Goal: Task Accomplishment & Management: Complete application form

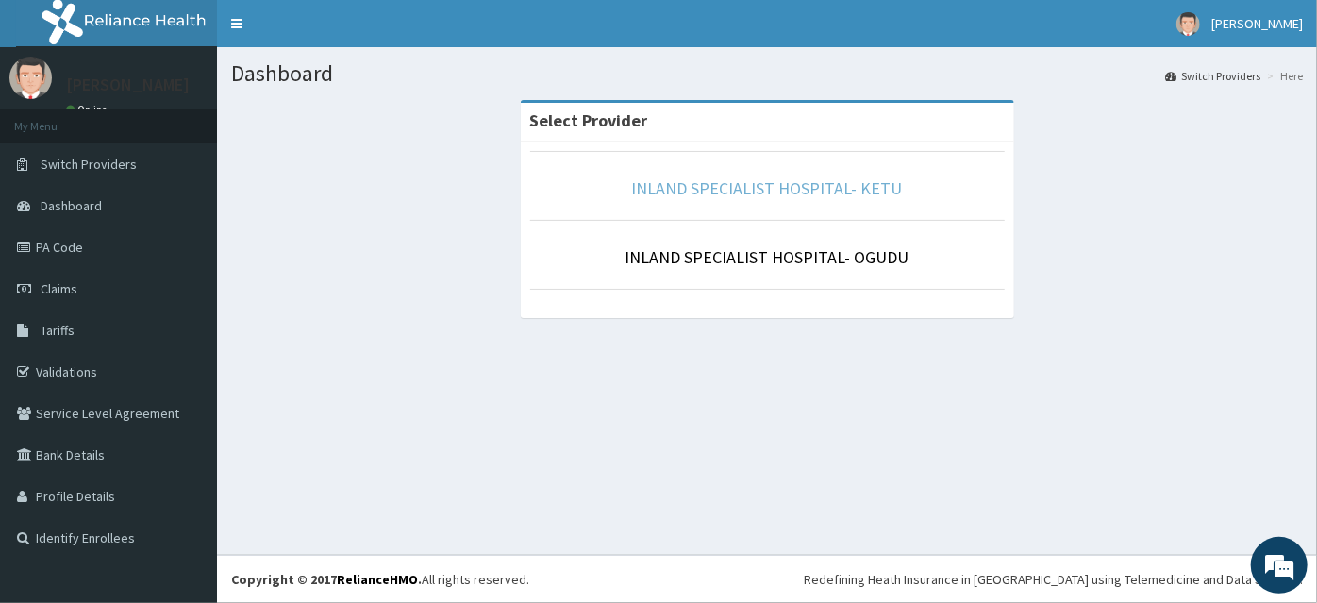
click at [827, 185] on link "INLAND SPECIALIST HOSPITAL- KETU" at bounding box center [767, 188] width 271 height 22
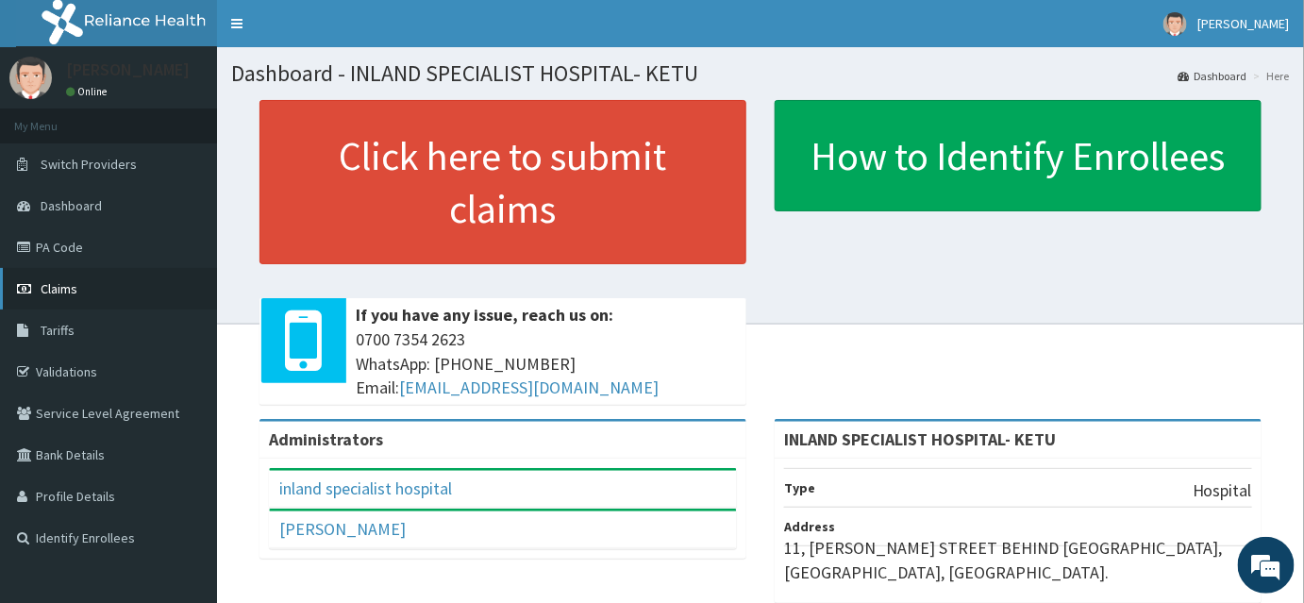
click at [55, 291] on span "Claims" at bounding box center [59, 288] width 37 height 17
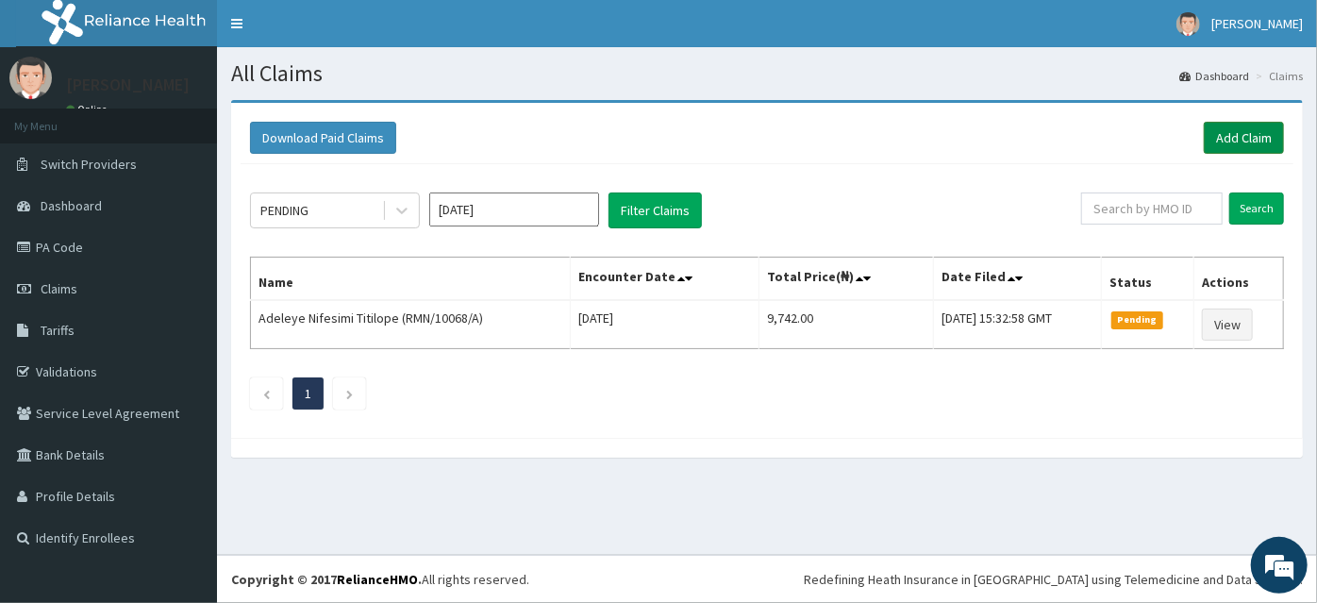
click at [1217, 136] on link "Add Claim" at bounding box center [1244, 138] width 80 height 32
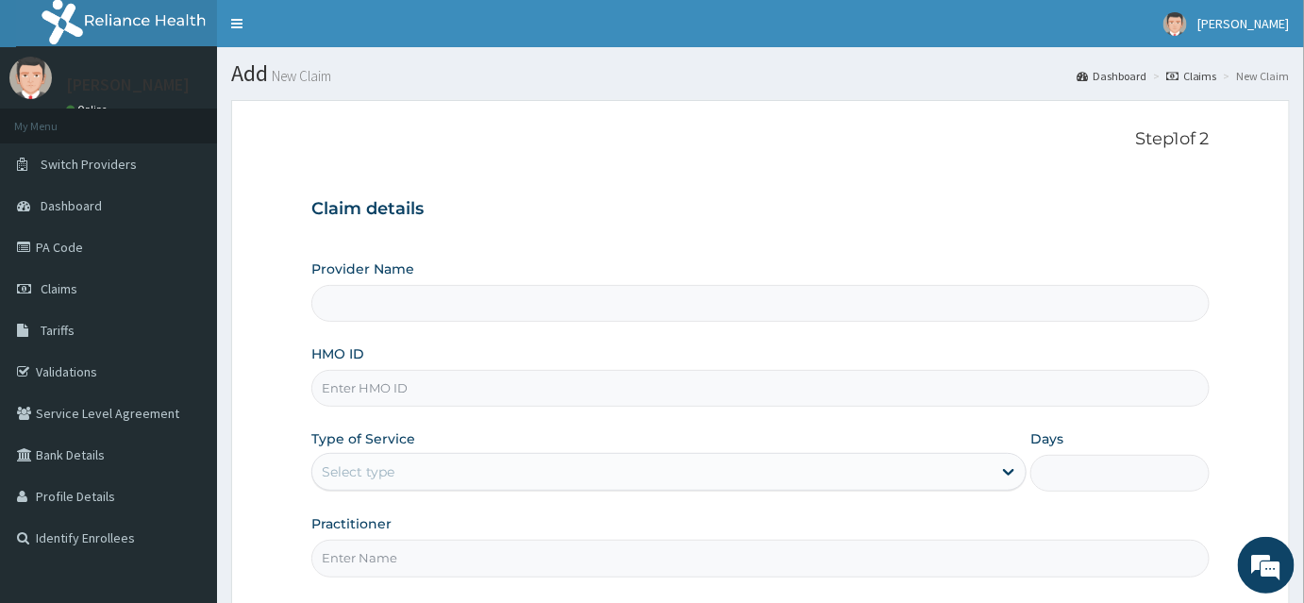
type input "INLAND SPECIALIST HOSPITAL- KETU"
click at [367, 392] on input "HMO ID" at bounding box center [760, 388] width 898 height 37
paste input "SRS/10170/A"
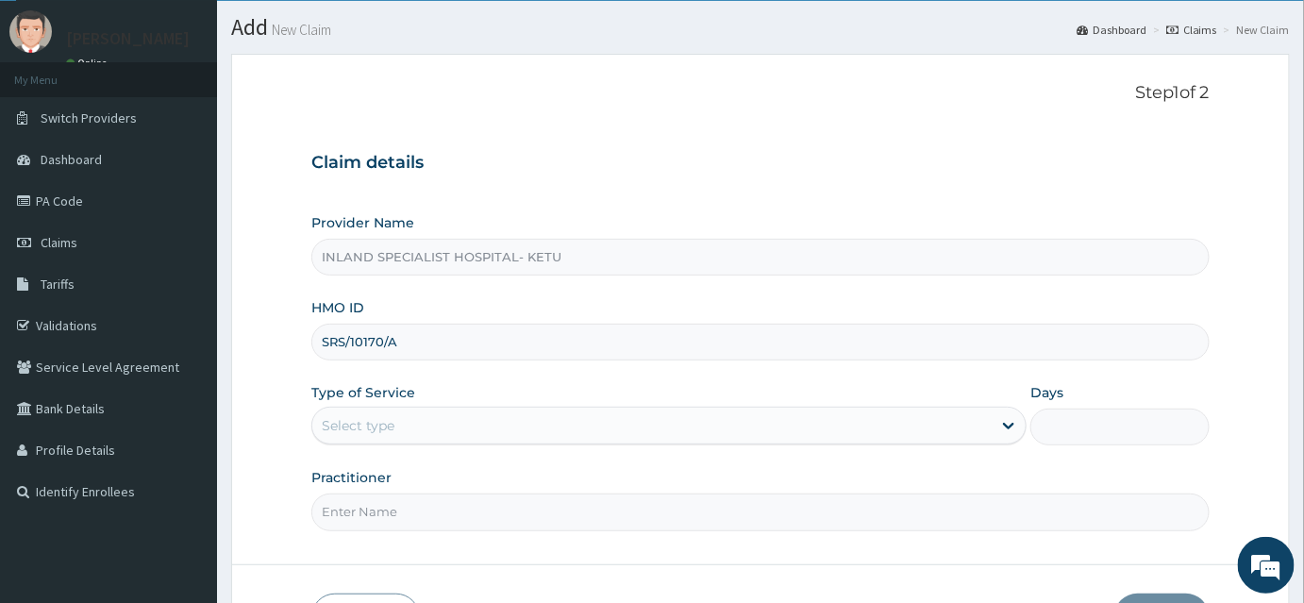
scroll to position [85, 0]
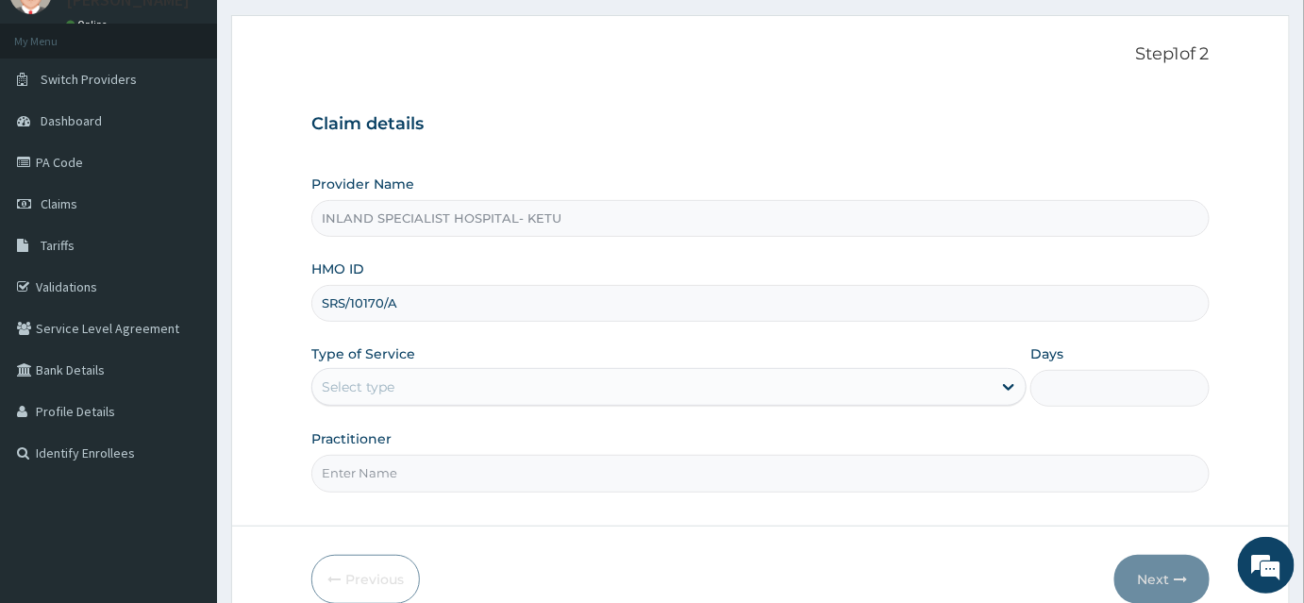
type input "SRS/10170/A"
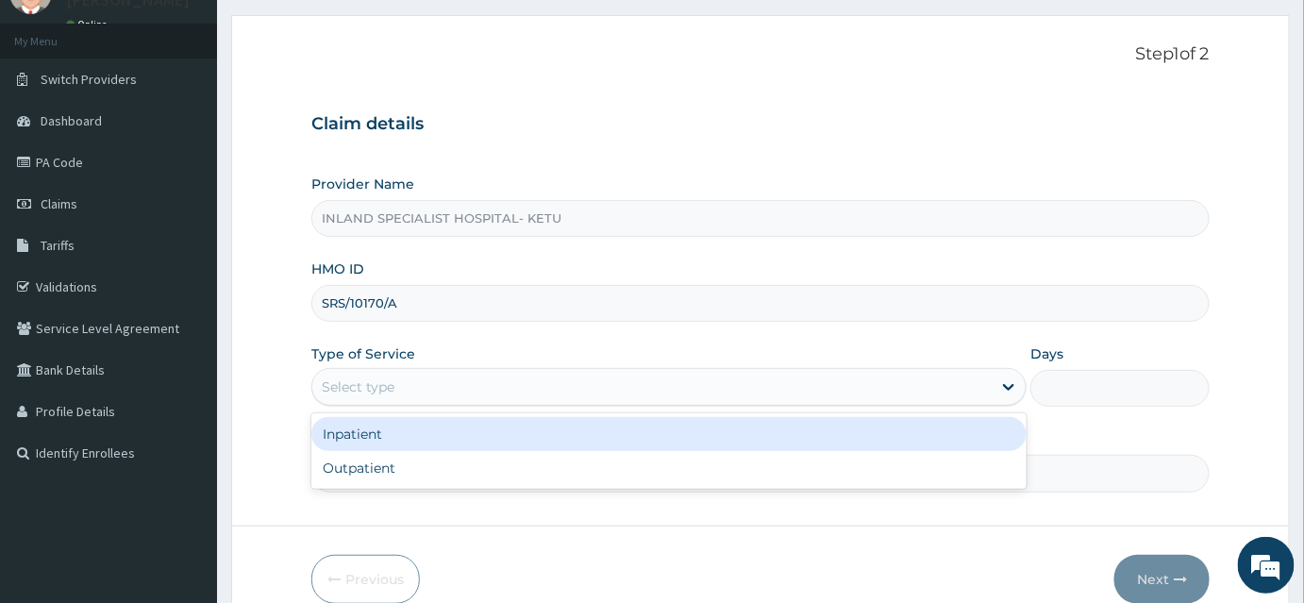
click at [418, 387] on div "Select type" at bounding box center [651, 387] width 679 height 30
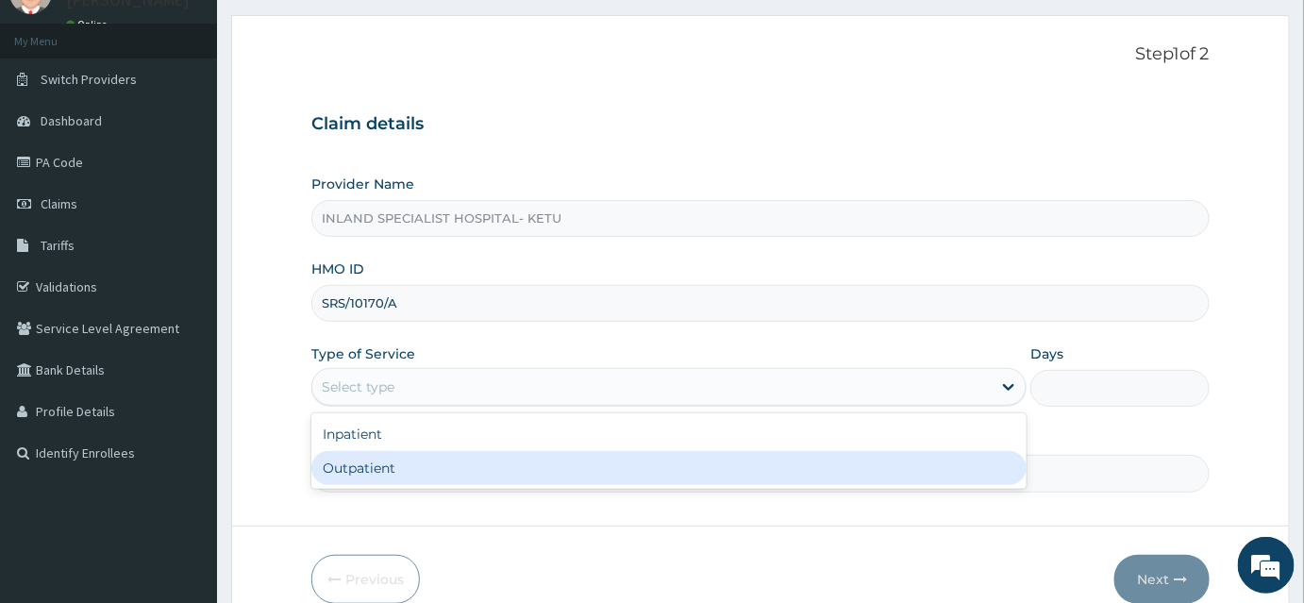
click at [385, 462] on div "Outpatient" at bounding box center [668, 468] width 715 height 34
type input "1"
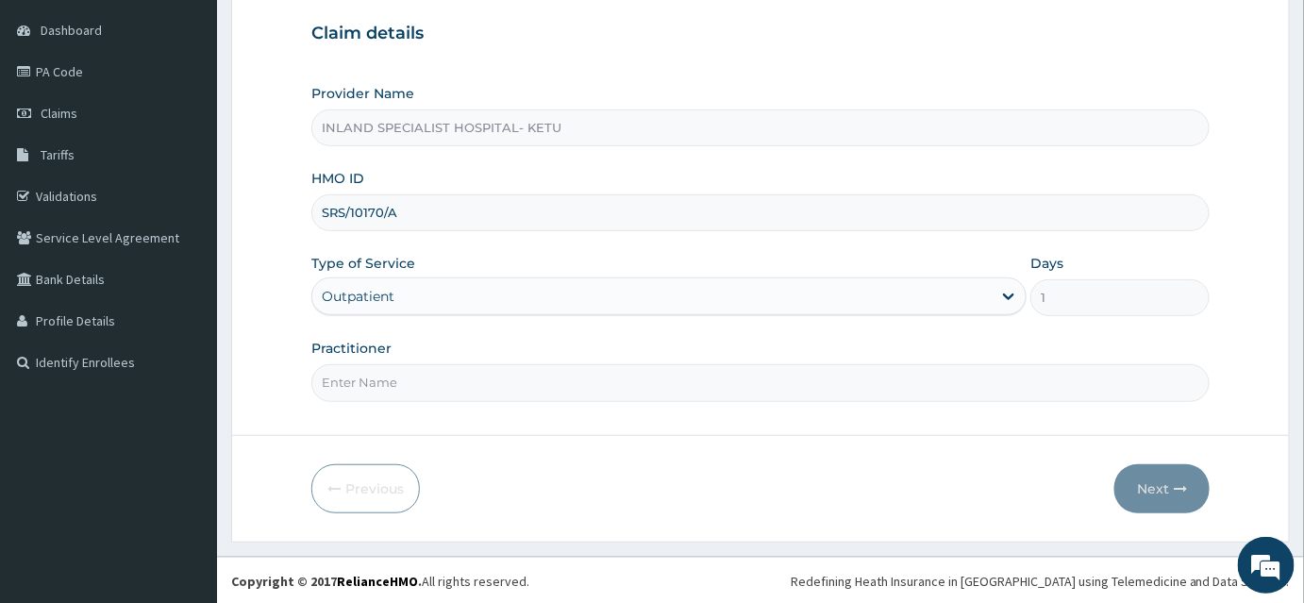
scroll to position [175, 0]
click at [388, 381] on input "Practitioner" at bounding box center [760, 382] width 898 height 37
type input "DR OLUJITAN"
click at [1168, 476] on button "Next" at bounding box center [1161, 488] width 95 height 49
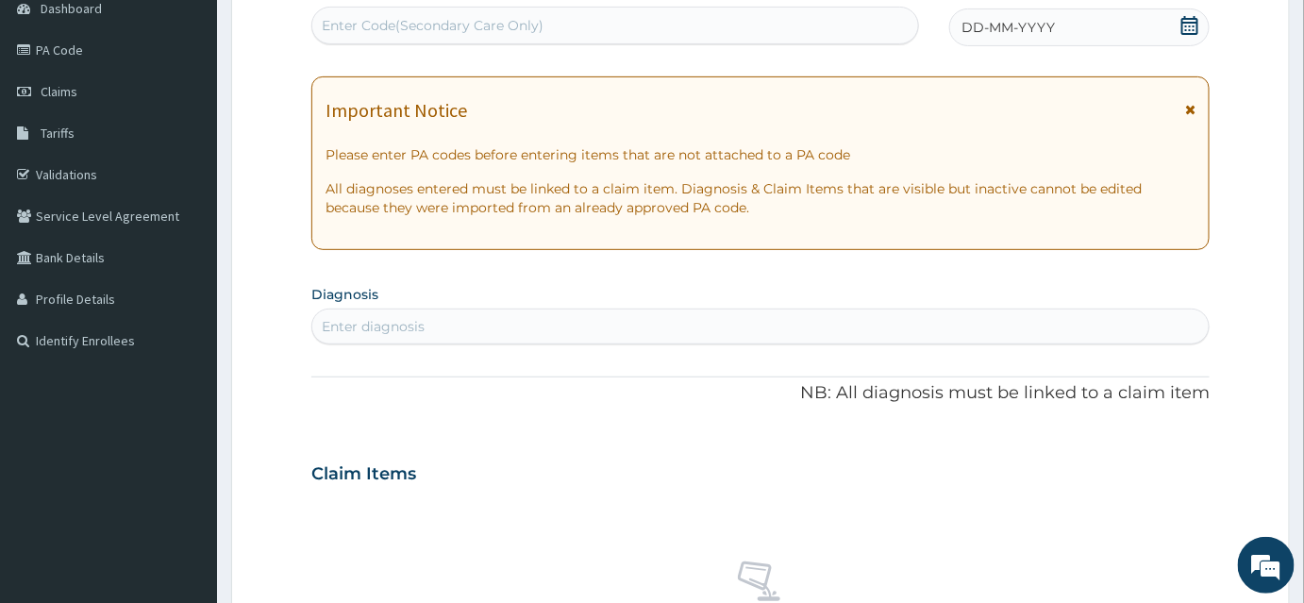
scroll to position [342, 0]
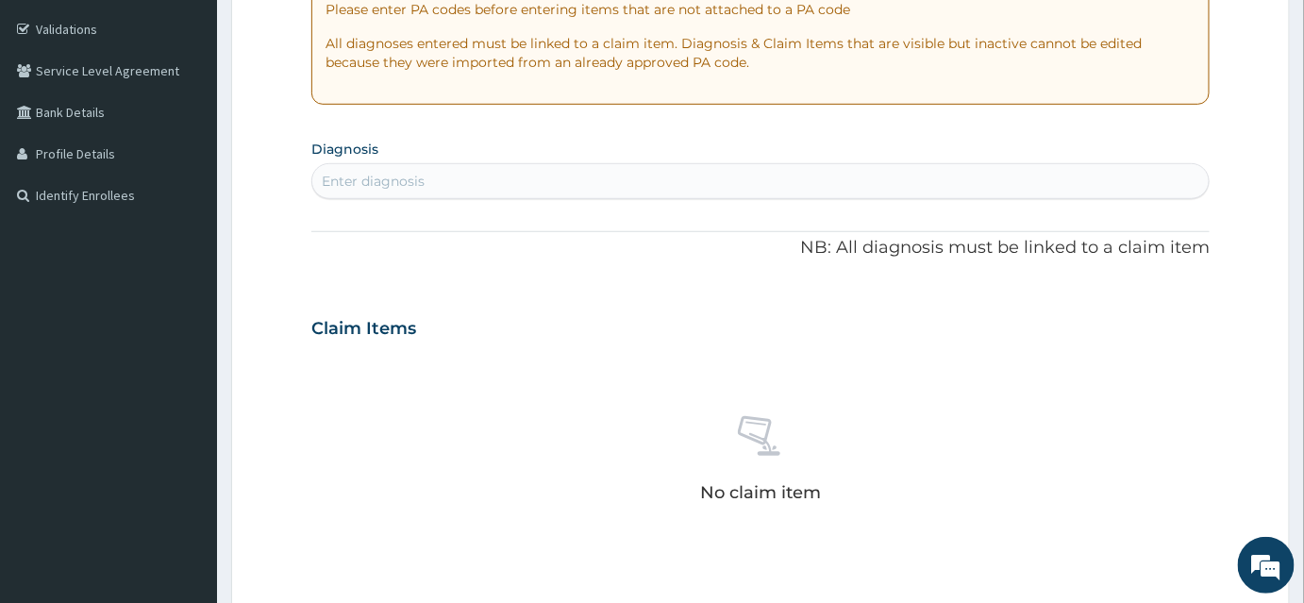
click at [362, 179] on div "Enter diagnosis" at bounding box center [373, 181] width 103 height 19
type input "MALARI"
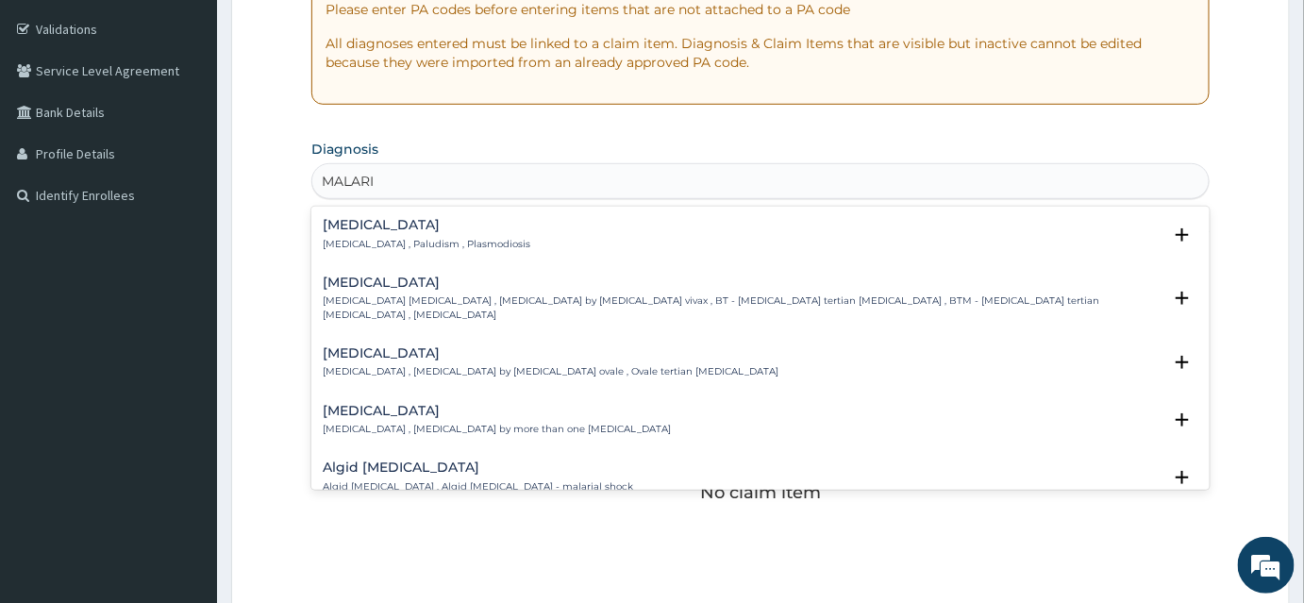
click at [409, 227] on h4 "Malaria" at bounding box center [427, 225] width 208 height 14
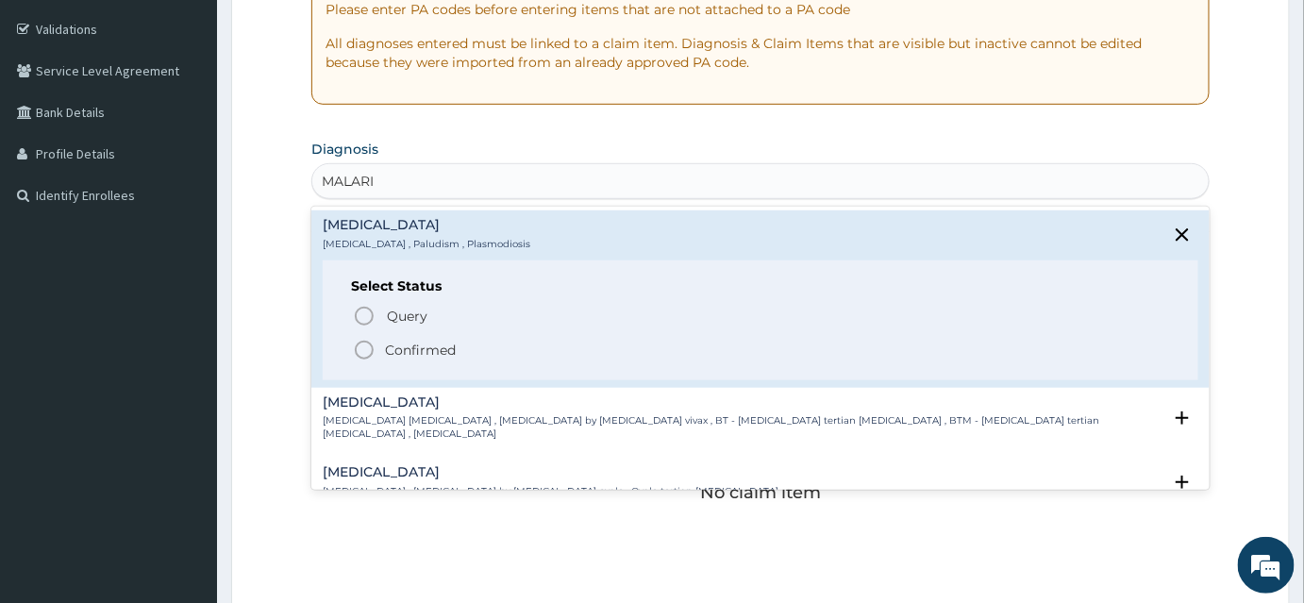
click at [364, 342] on icon "status option filled" at bounding box center [364, 350] width 23 height 23
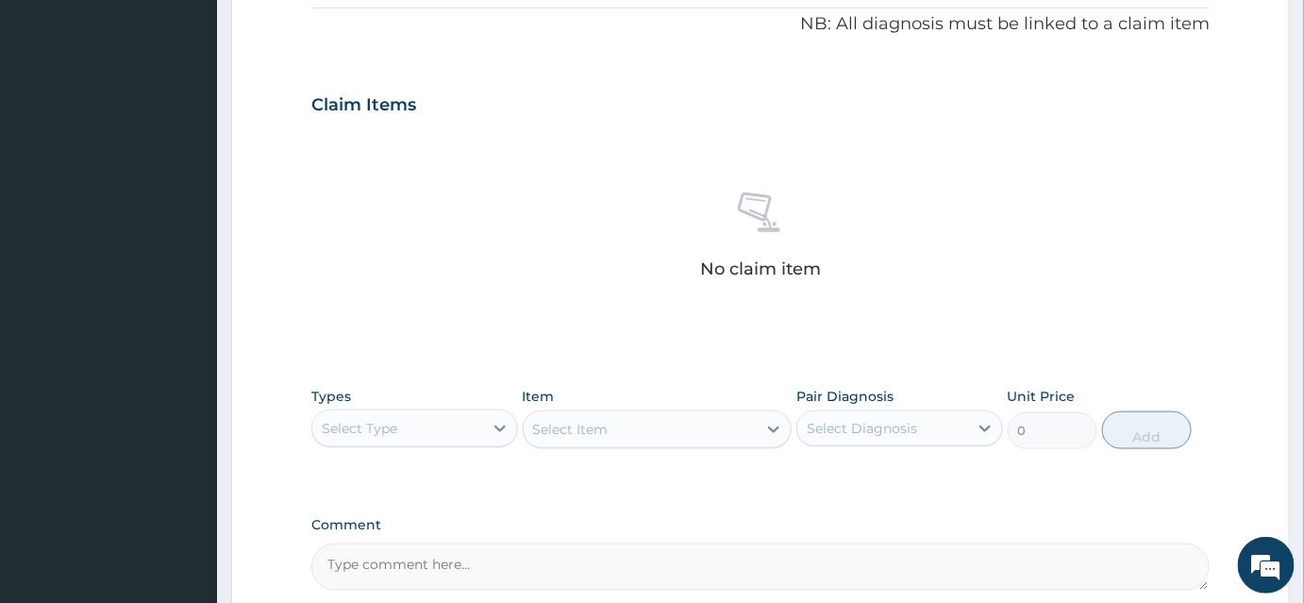
scroll to position [600, 0]
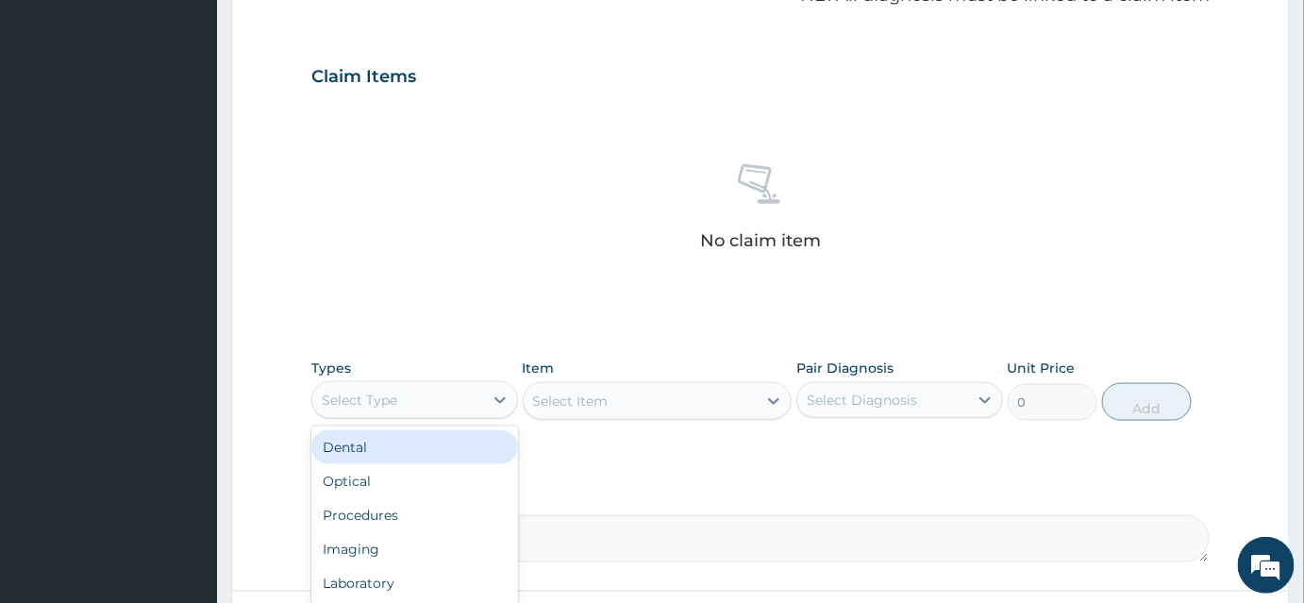
click at [389, 404] on div "Select Type" at bounding box center [359, 400] width 75 height 19
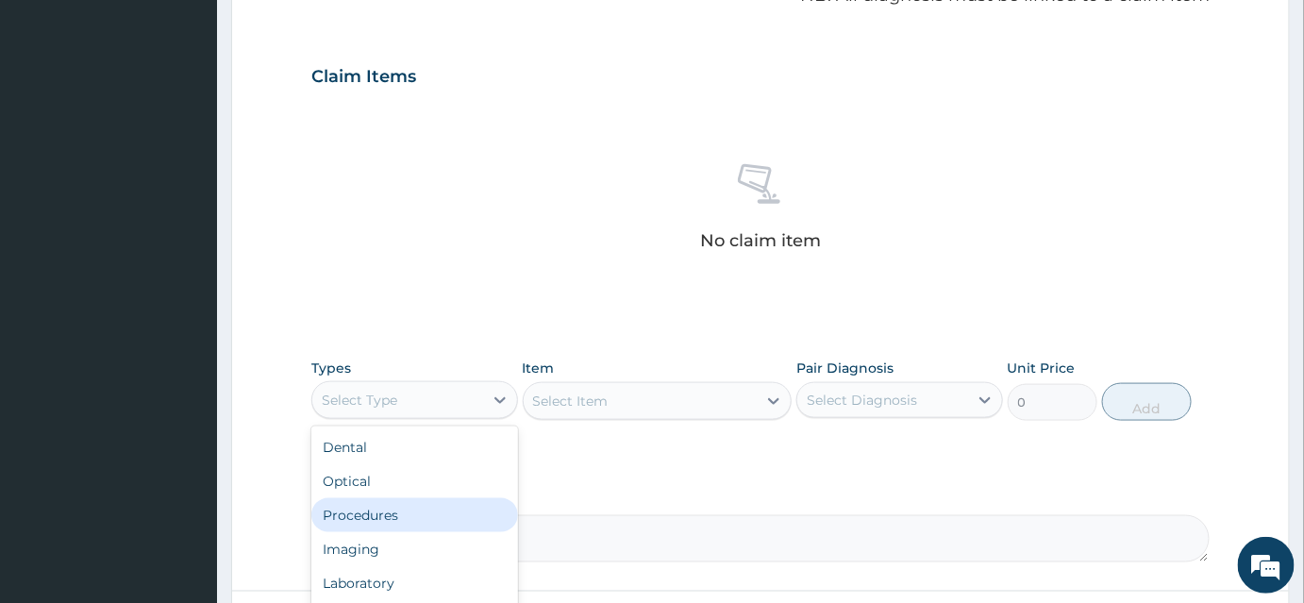
click at [375, 519] on div "Procedures" at bounding box center [414, 515] width 207 height 34
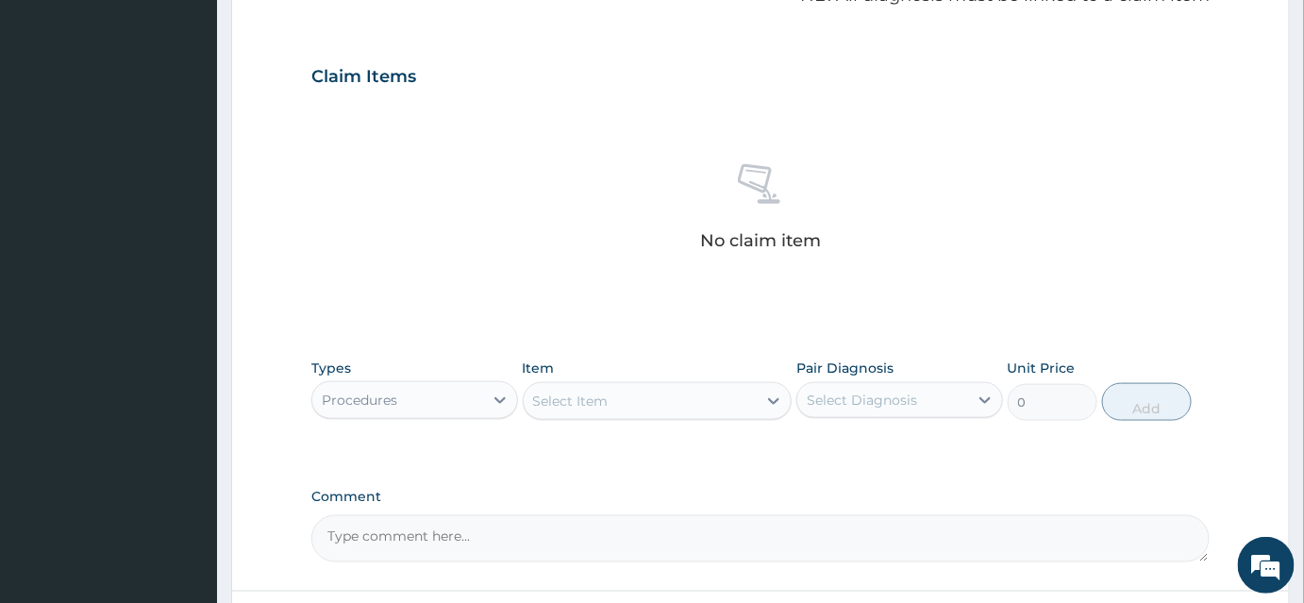
click at [651, 396] on div "Select Item" at bounding box center [641, 401] width 234 height 30
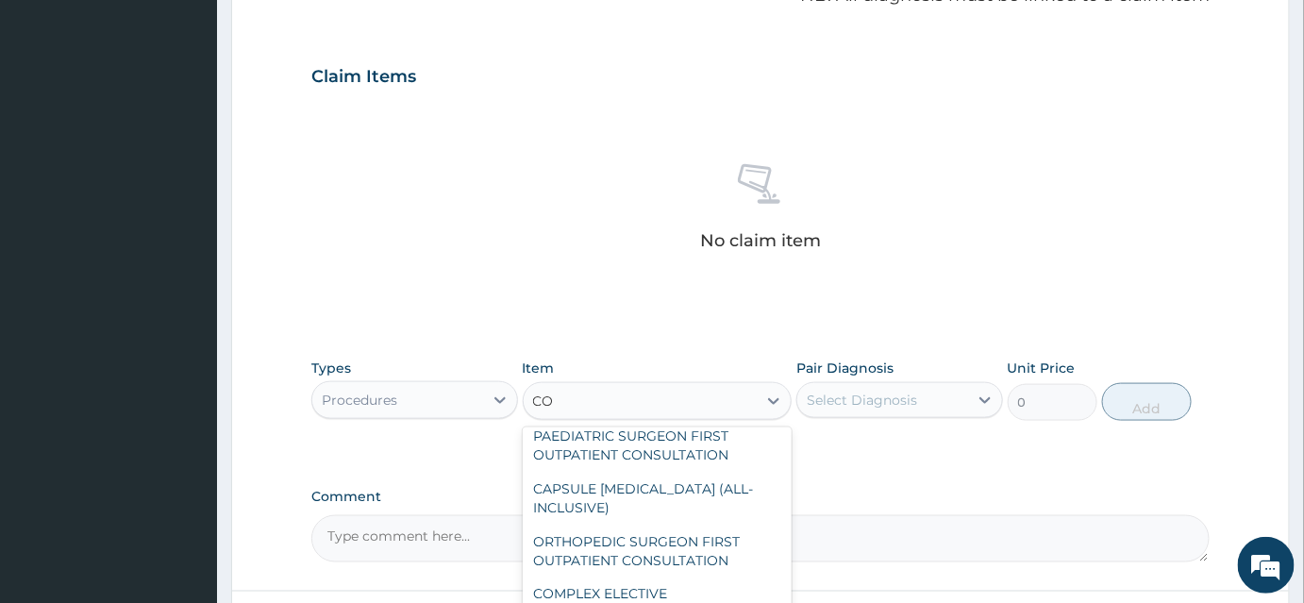
scroll to position [0, 0]
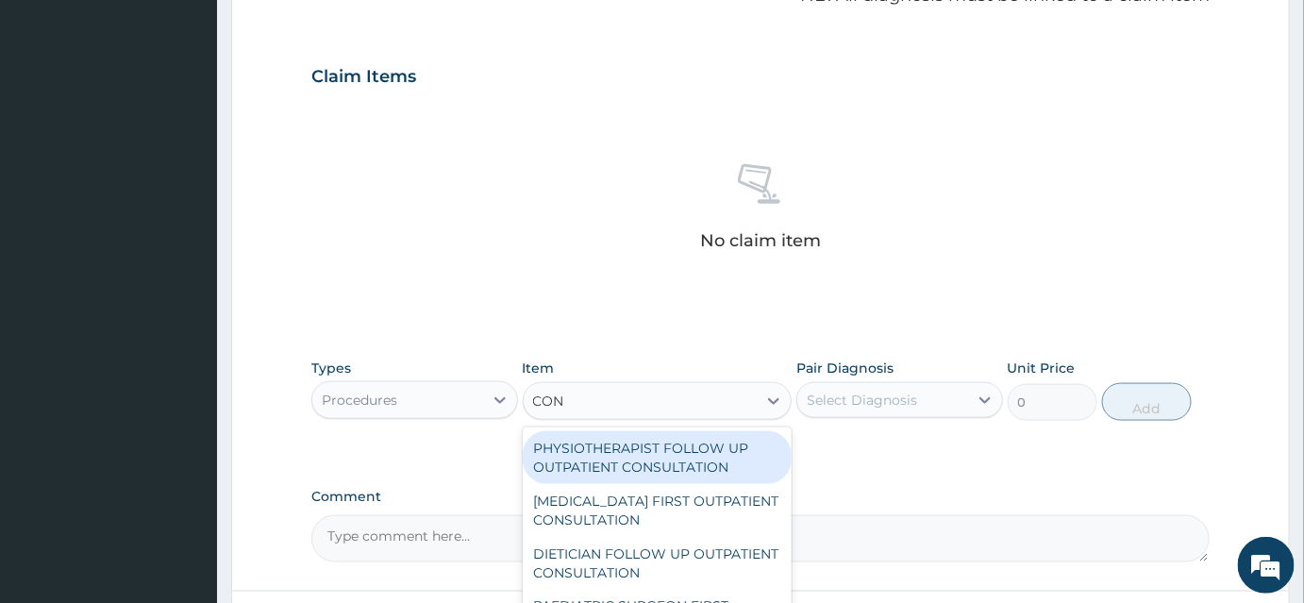
type input "CONS"
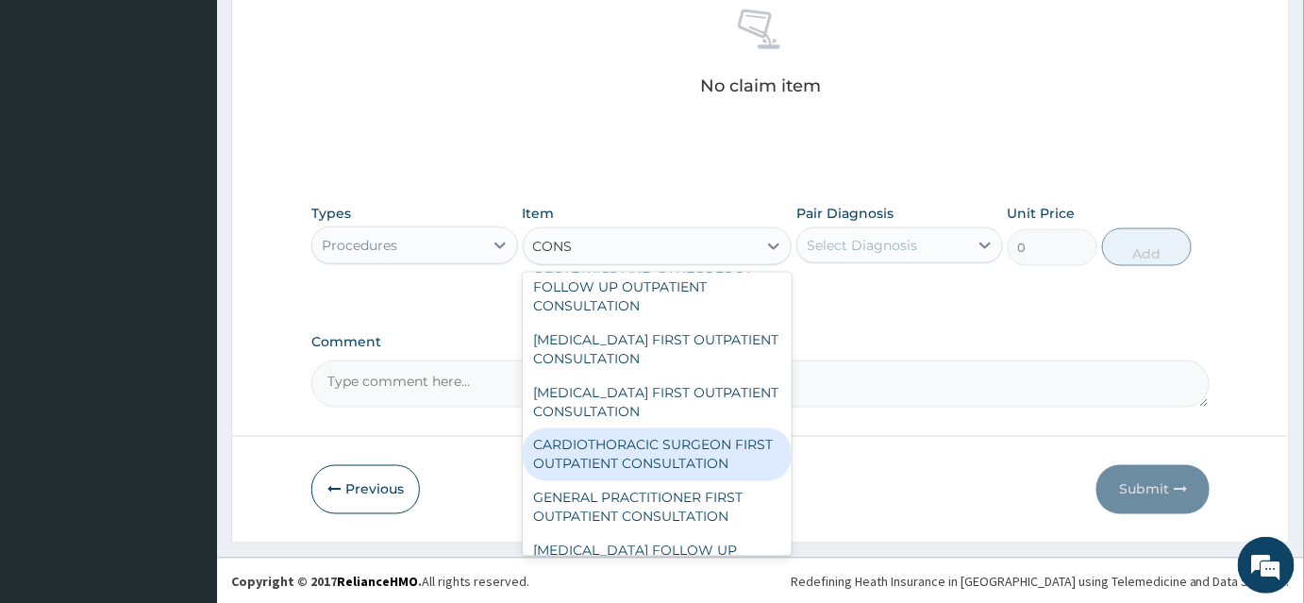
scroll to position [428, 0]
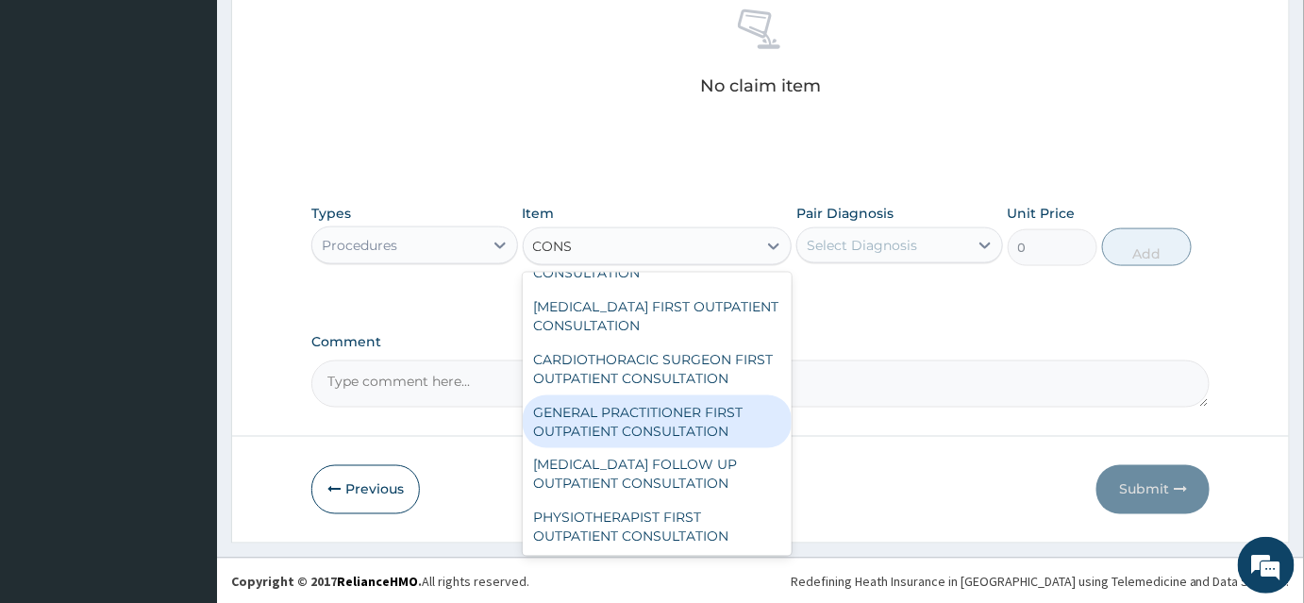
click at [614, 439] on div "GENERAL PRACTITIONER FIRST OUTPATIENT CONSULTATION" at bounding box center [658, 421] width 270 height 53
type input "3750"
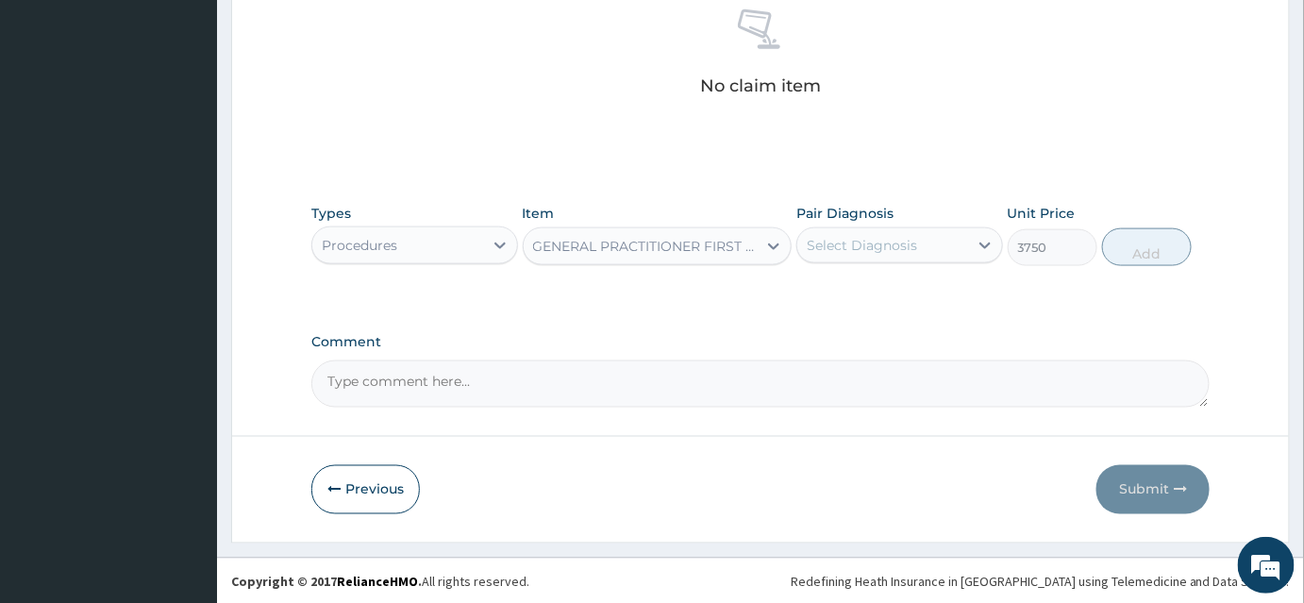
click at [870, 236] on div "Select Diagnosis" at bounding box center [862, 245] width 110 height 19
click at [859, 291] on label "Malaria" at bounding box center [885, 291] width 117 height 19
checkbox input "true"
click at [1137, 245] on button "Add" at bounding box center [1147, 247] width 90 height 38
type input "0"
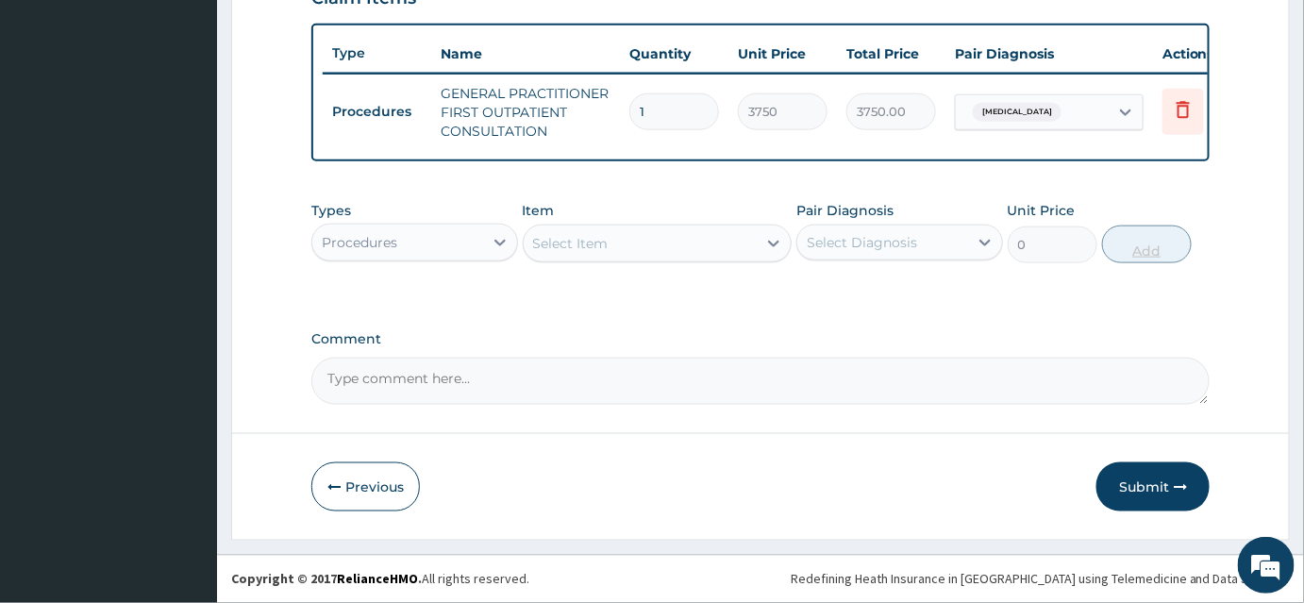
scroll to position [687, 0]
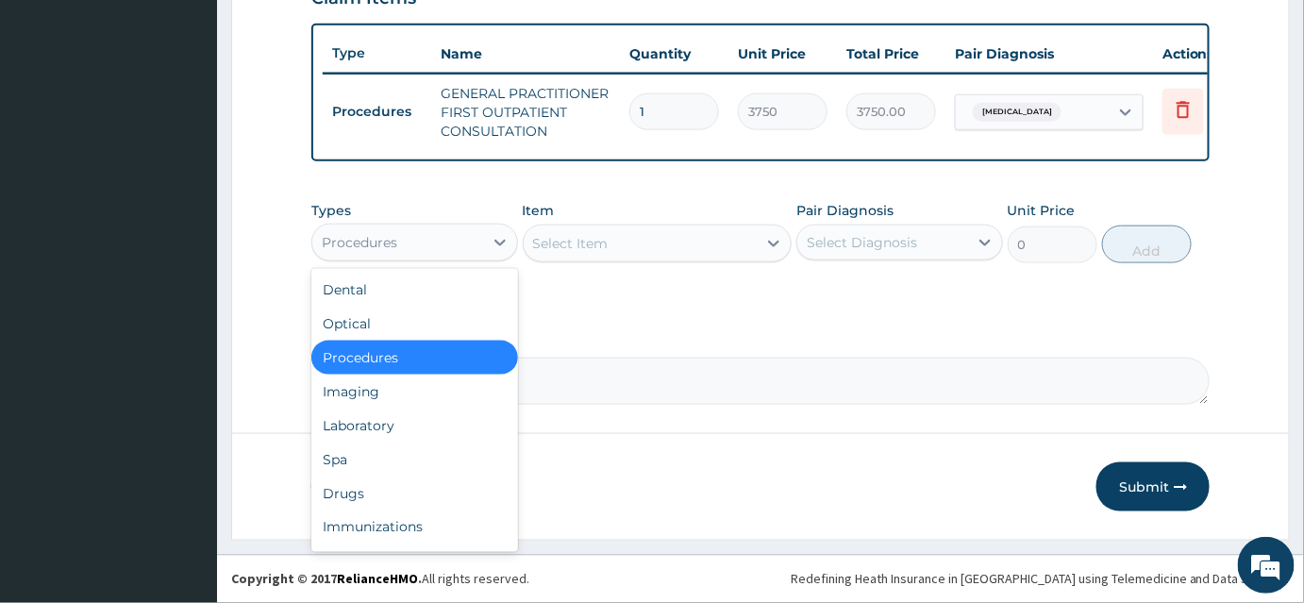
click at [451, 248] on div "Procedures" at bounding box center [397, 242] width 171 height 30
click at [379, 418] on div "Laboratory" at bounding box center [414, 425] width 207 height 34
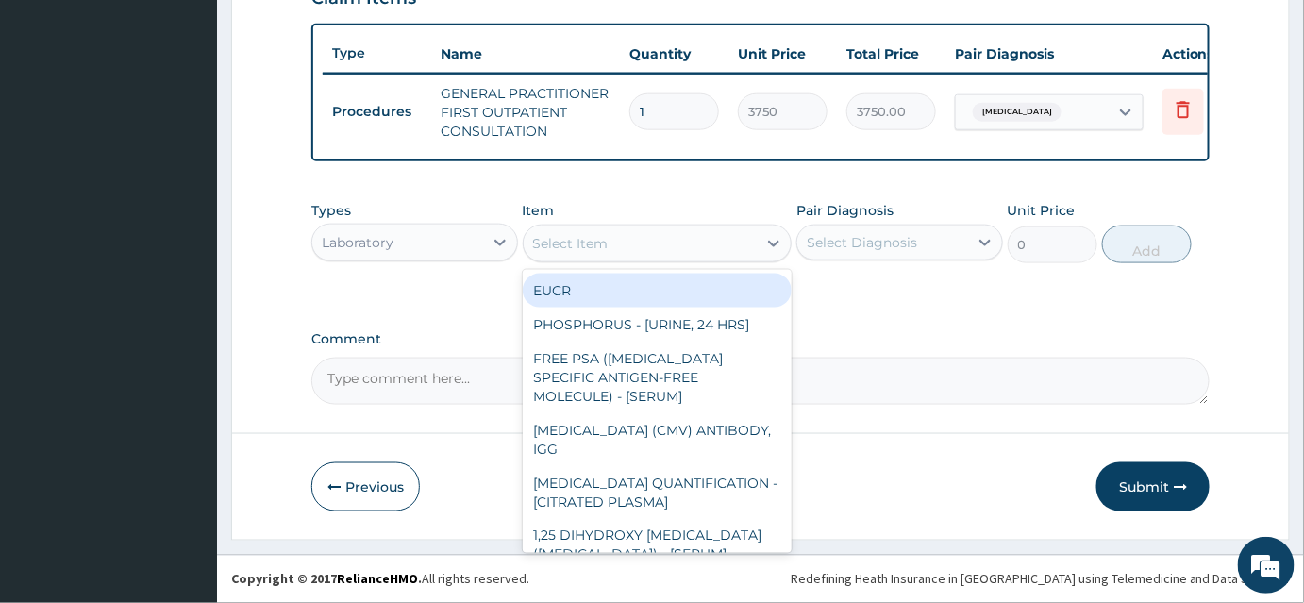
click at [614, 238] on div "Select Item" at bounding box center [641, 243] width 234 height 30
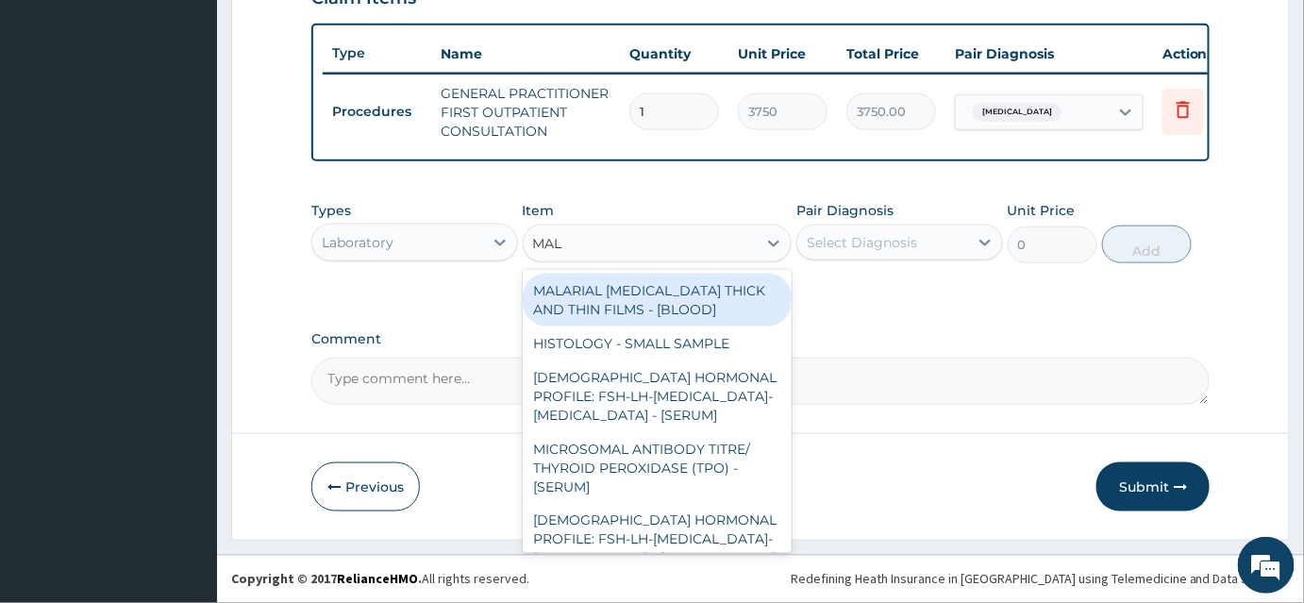
type input "MALA"
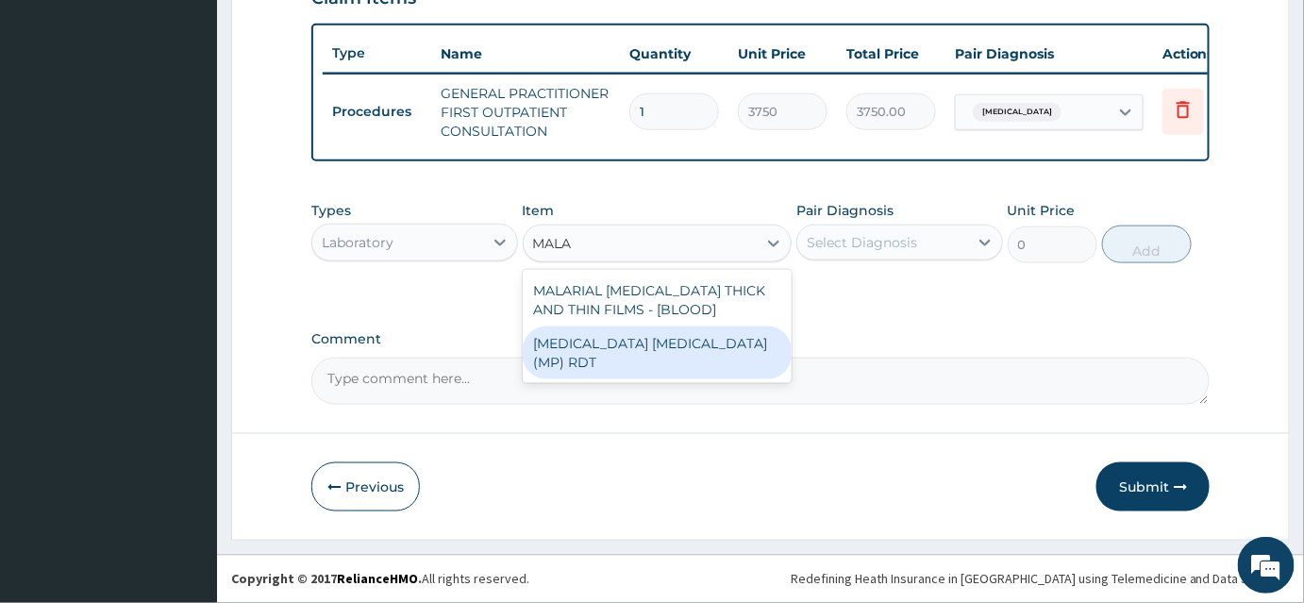
click at [619, 344] on div "MALARIA PARASITE (MP) RDT" at bounding box center [658, 352] width 270 height 53
type input "2000"
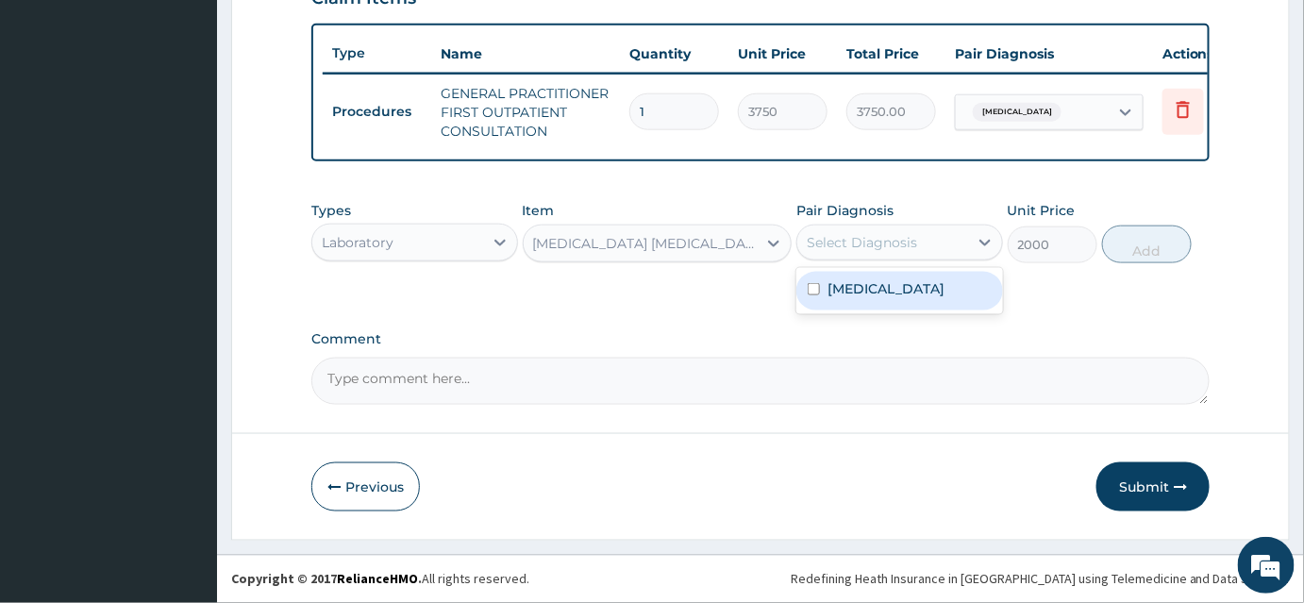
click at [858, 243] on div "Select Diagnosis" at bounding box center [862, 242] width 110 height 19
click at [844, 291] on label "Malaria" at bounding box center [885, 288] width 117 height 19
checkbox input "true"
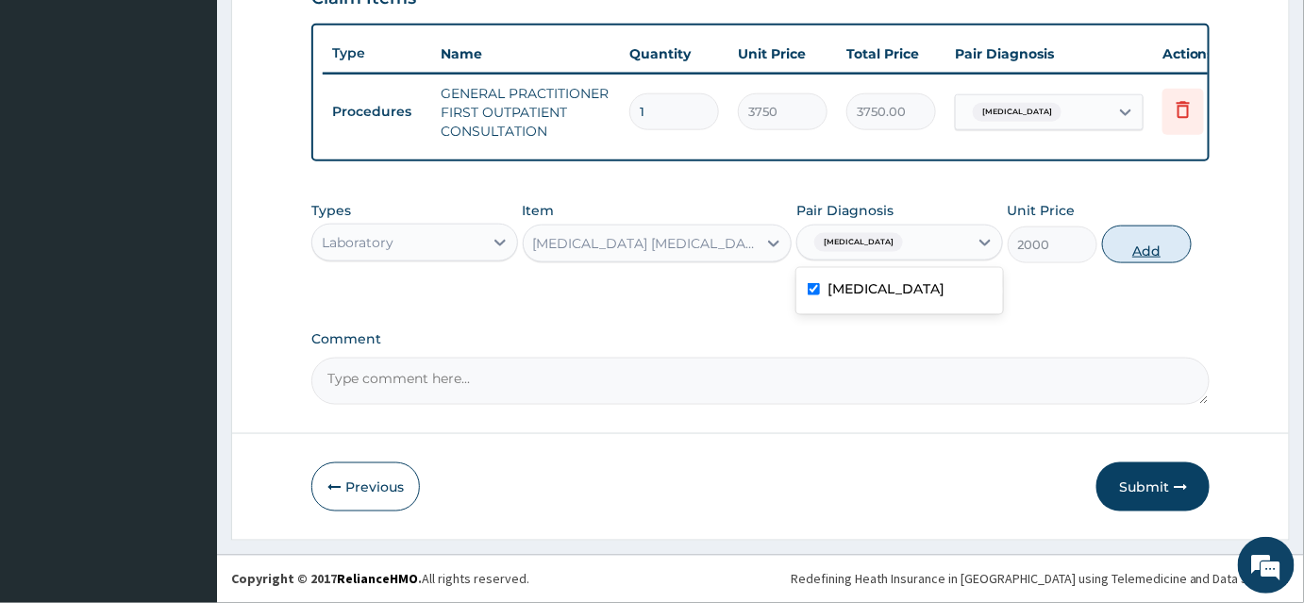
click at [1141, 247] on button "Add" at bounding box center [1147, 244] width 90 height 38
type input "0"
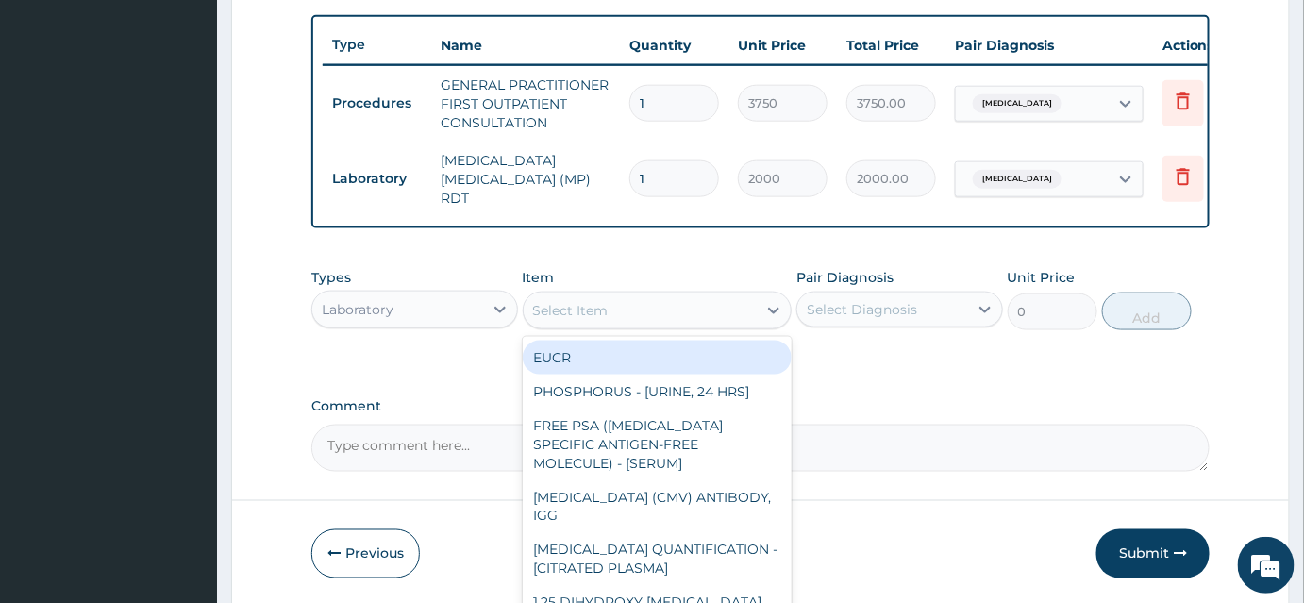
click at [626, 313] on div "Select Item" at bounding box center [641, 310] width 234 height 30
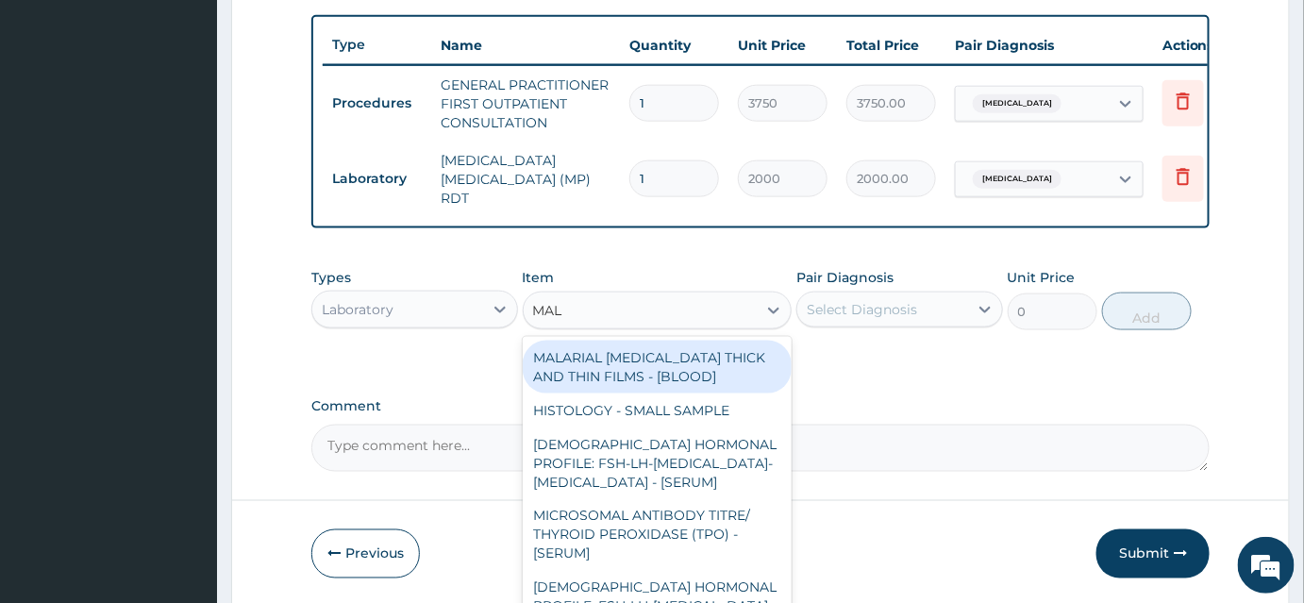
type input "MALA"
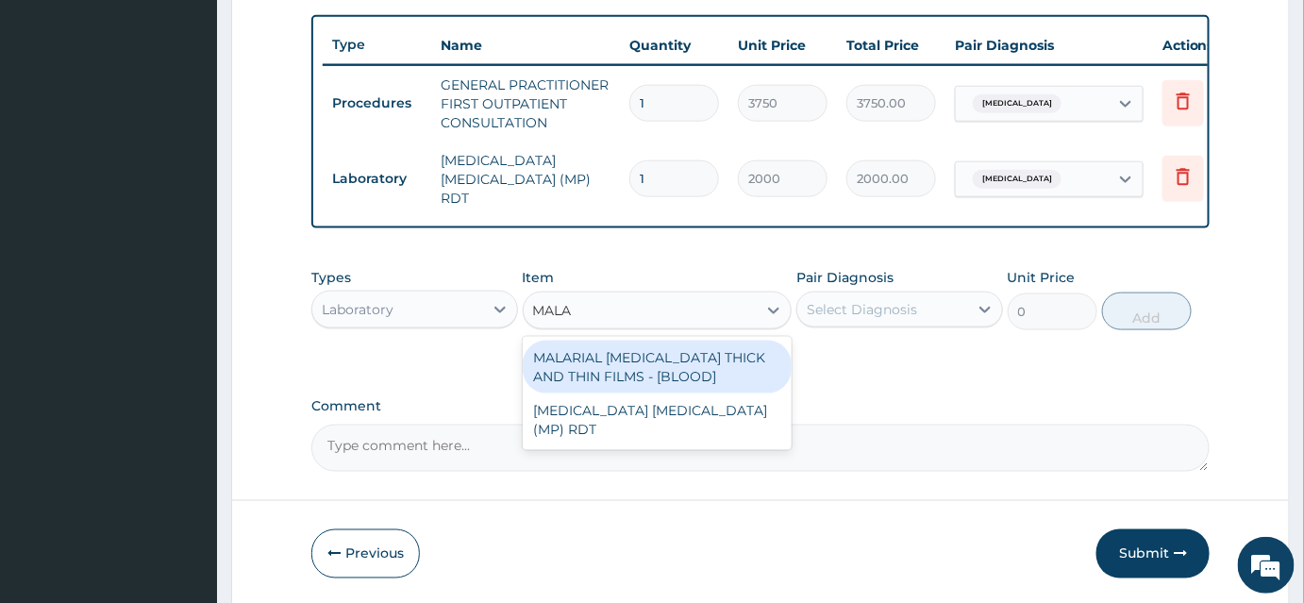
click at [684, 369] on div "MALARIAL PARASITE THICK AND THIN FILMS - [BLOOD]" at bounding box center [658, 367] width 270 height 53
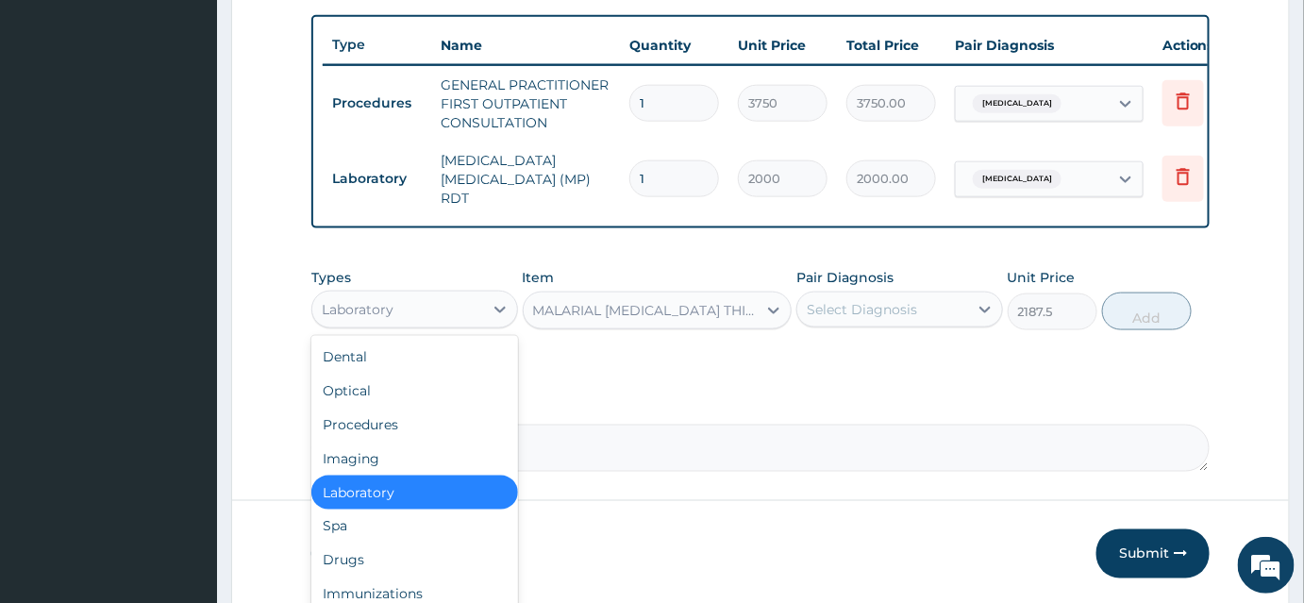
click at [425, 316] on div "Laboratory" at bounding box center [397, 309] width 171 height 30
click at [355, 564] on div "Drugs" at bounding box center [414, 560] width 207 height 34
type input "0"
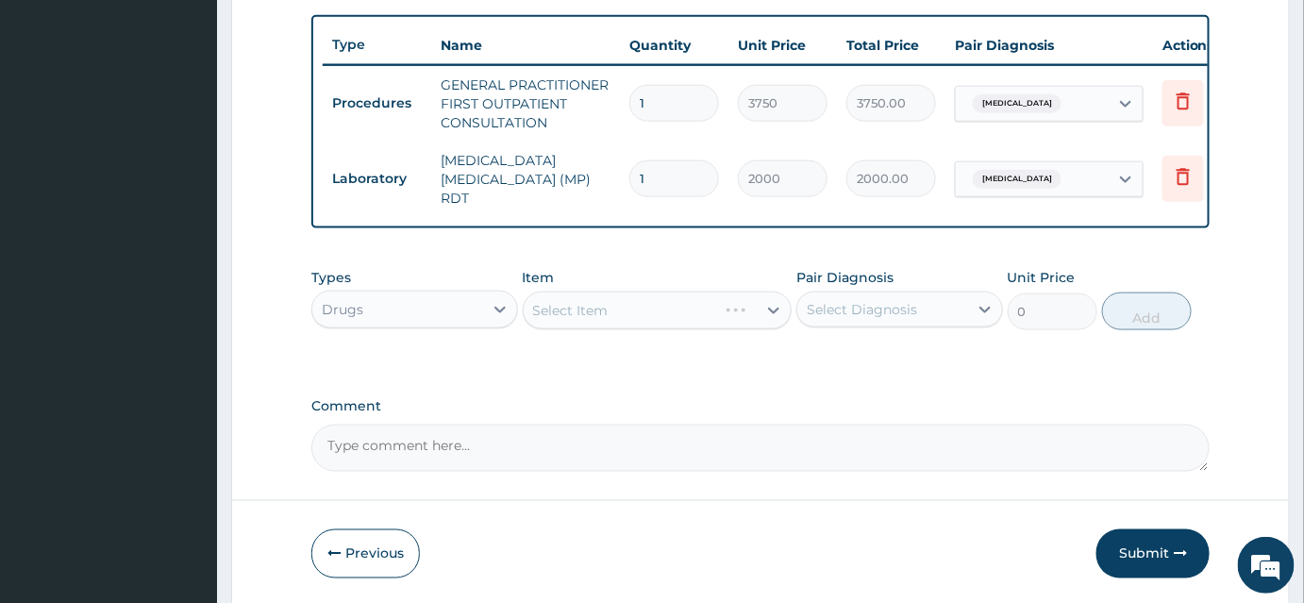
click at [657, 314] on div "Select Item" at bounding box center [658, 310] width 270 height 38
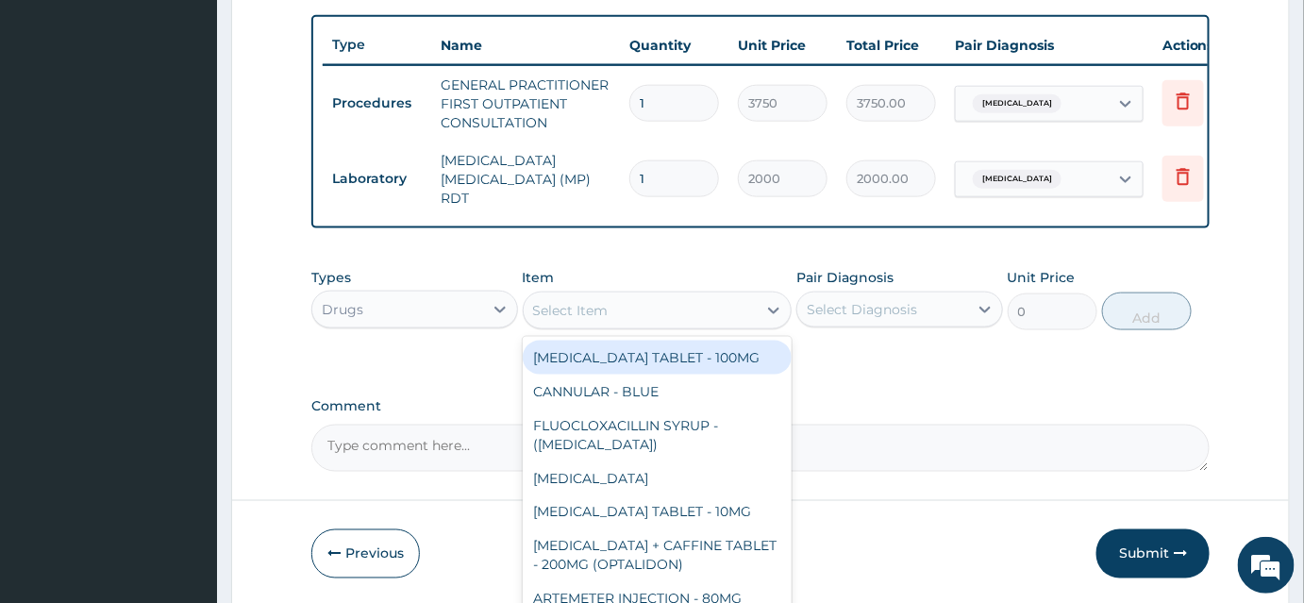
click at [649, 309] on div "Select Item" at bounding box center [641, 310] width 234 height 30
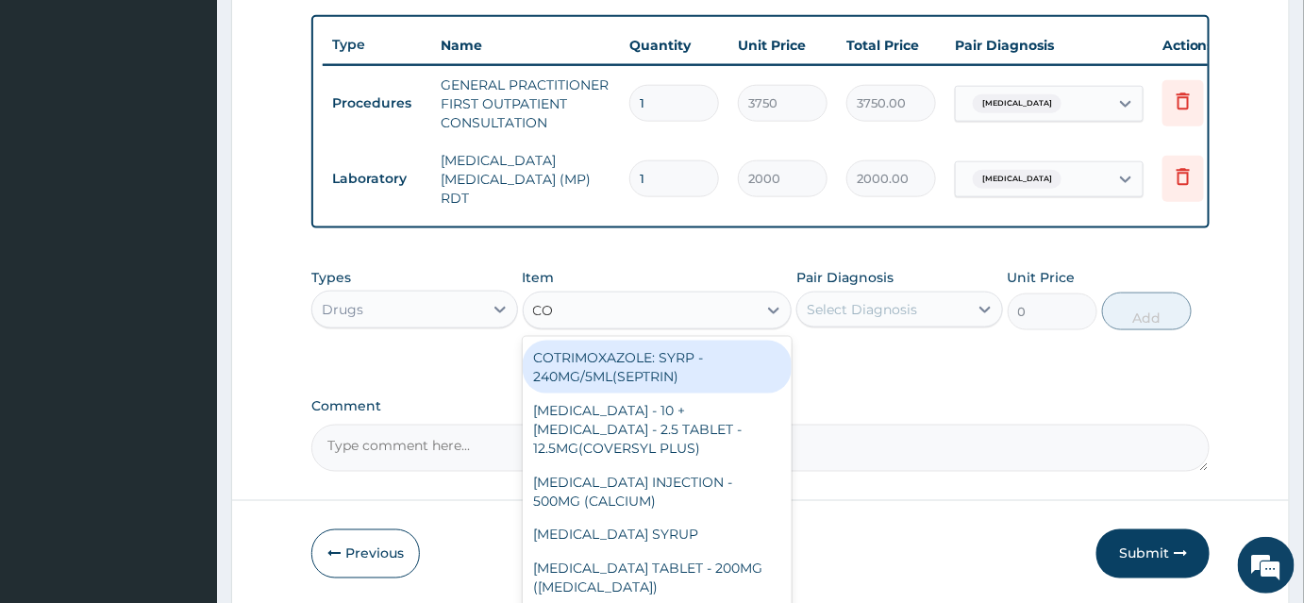
type input "COA"
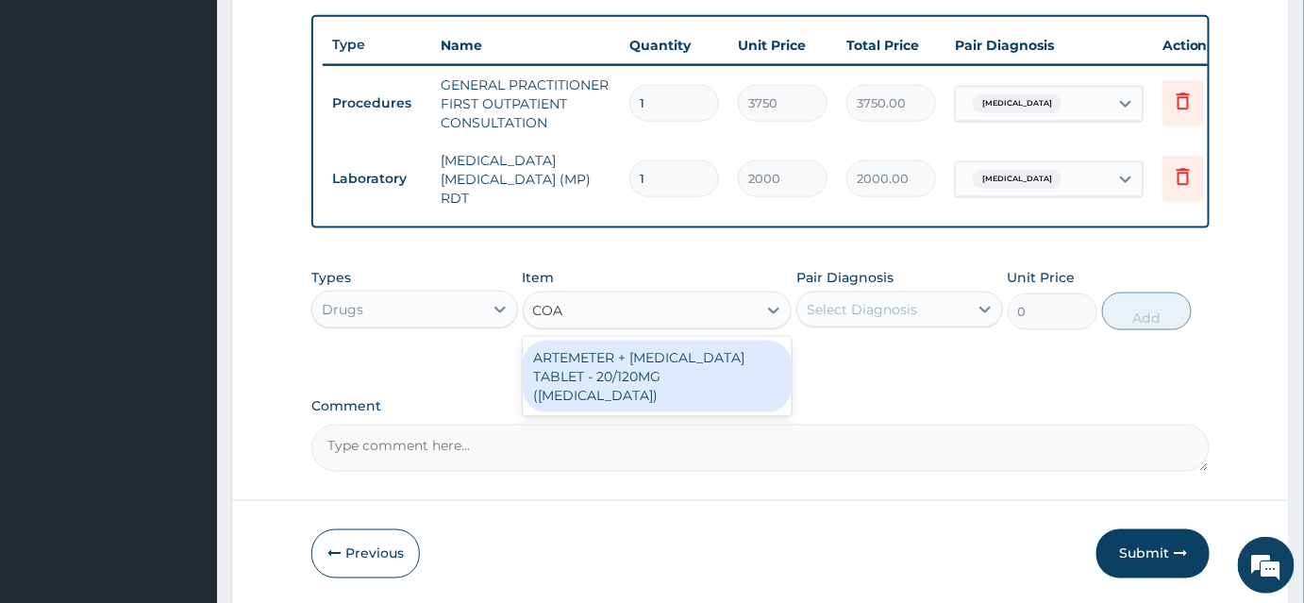
click at [670, 376] on div "ARTEMETER + LUMEFANTRINE TABLET - 20/120MG (COARTEM)" at bounding box center [658, 377] width 270 height 72
type input "210"
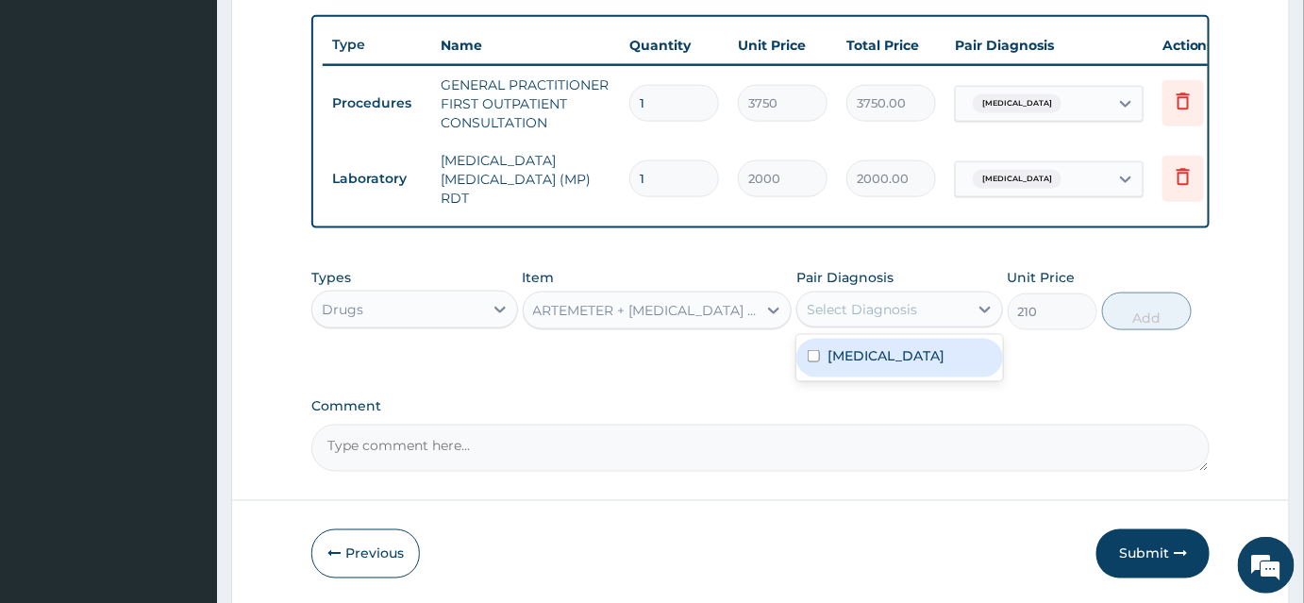
click at [925, 311] on div "Select Diagnosis" at bounding box center [882, 309] width 171 height 30
click at [862, 363] on label "Malaria" at bounding box center [885, 355] width 117 height 19
checkbox input "true"
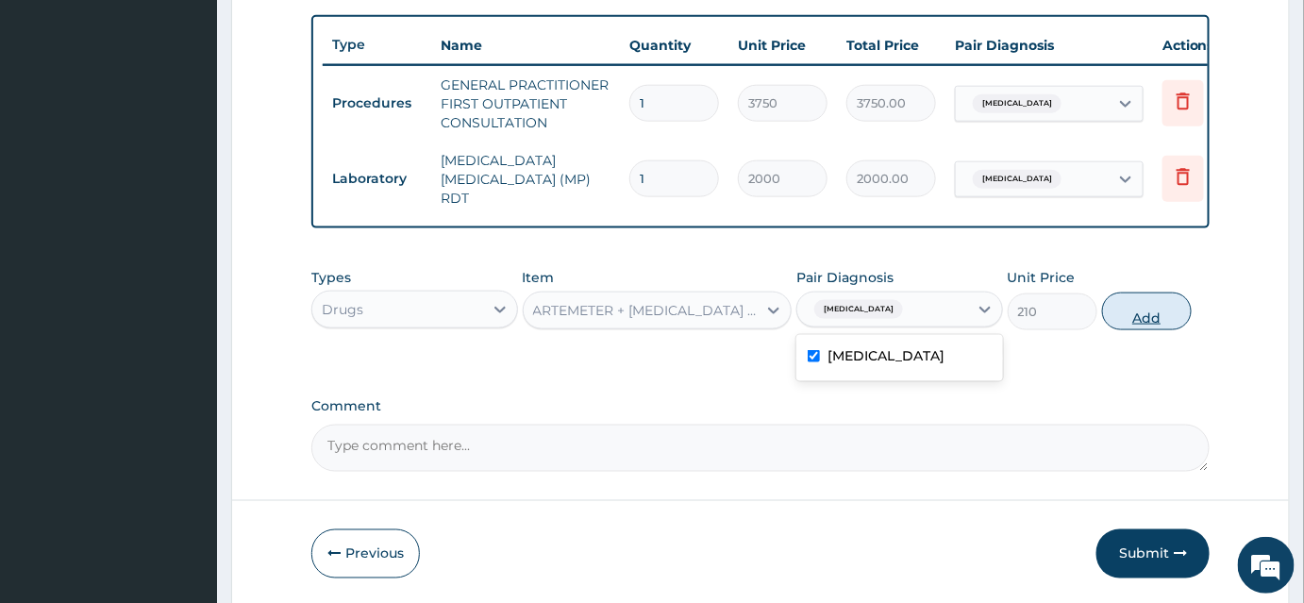
click at [1153, 309] on button "Add" at bounding box center [1147, 311] width 90 height 38
type input "0"
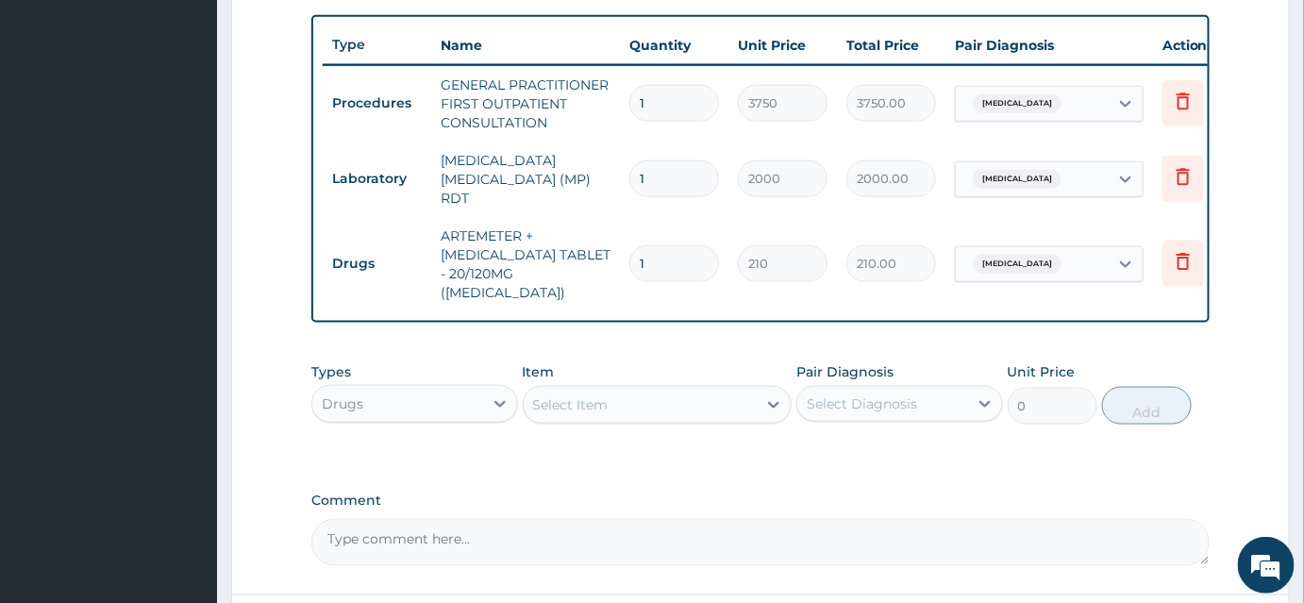
type input "0.00"
type input "6"
type input "1260.00"
type input "6"
click at [698, 274] on tr "Drugs ARTEMETER + LUMEFANTRINE TABLET - 20/120MG (COARTEM) 6 210 1260.00 Malari…" at bounding box center [785, 264] width 924 height 94
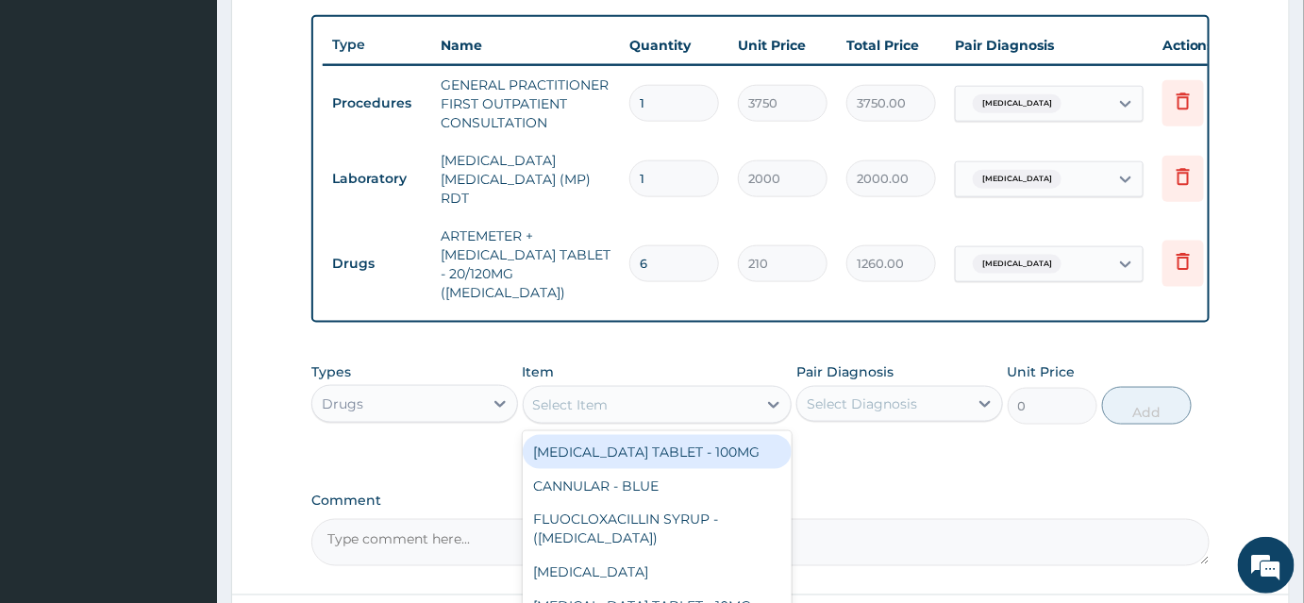
click at [564, 395] on div "Select Item" at bounding box center [570, 404] width 75 height 19
type input "ART"
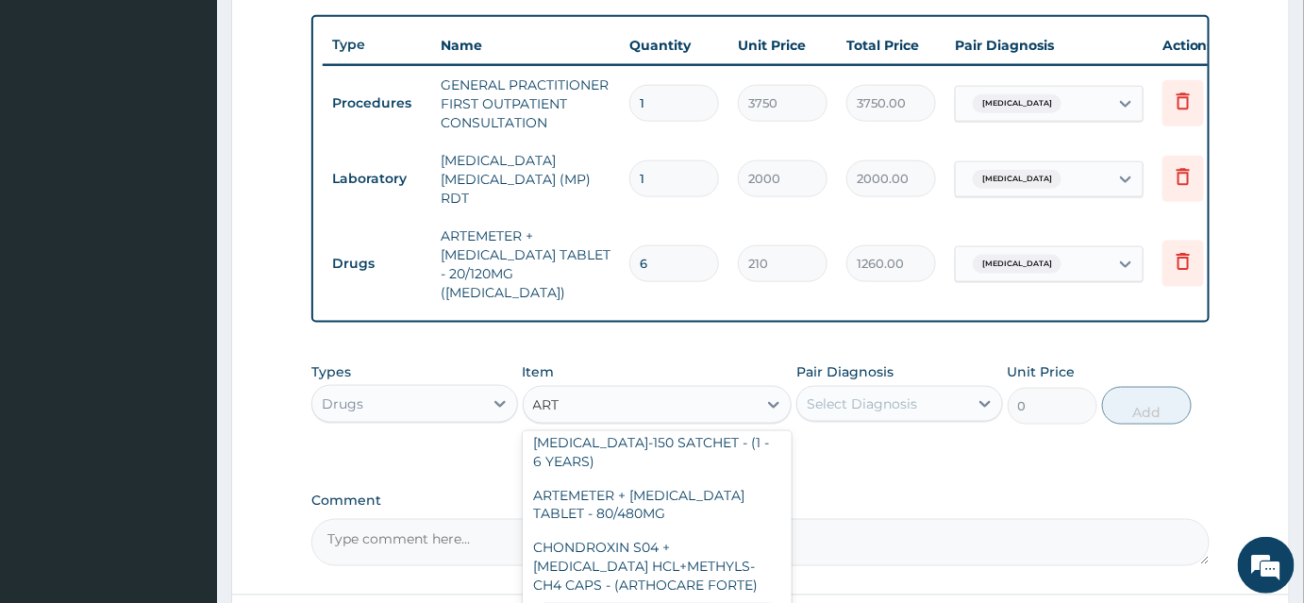
scroll to position [428, 0]
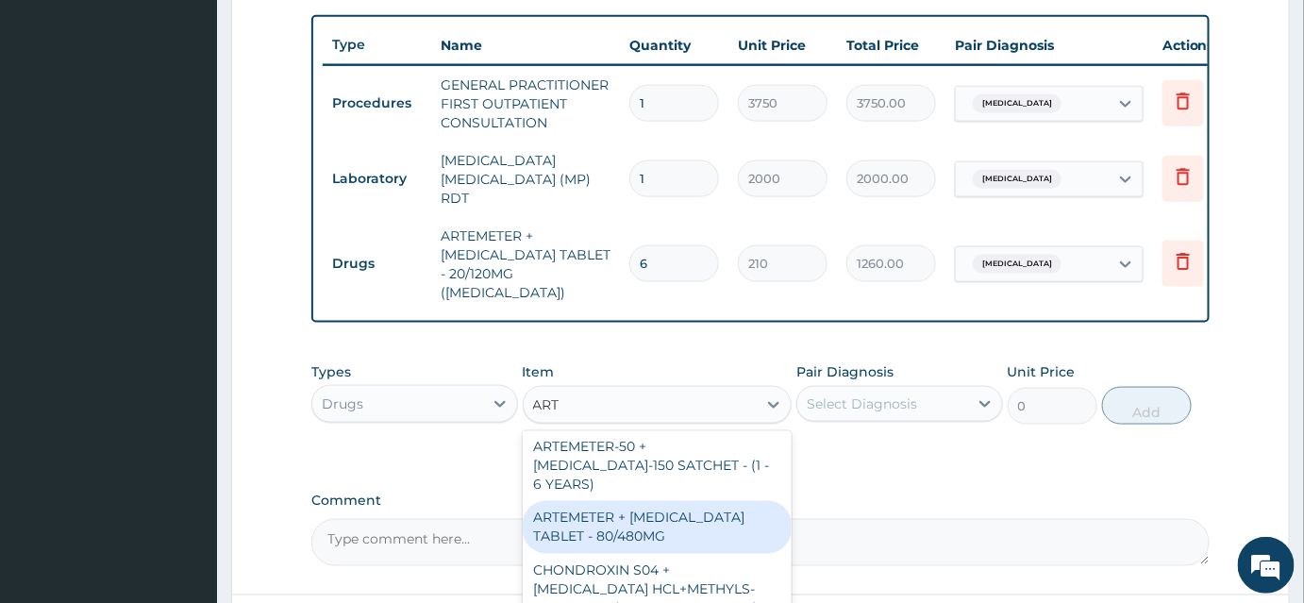
click at [648, 501] on div "ARTEMETER + LUMEFANTRINE TABLET - 80/480MG" at bounding box center [658, 527] width 270 height 53
type input "364"
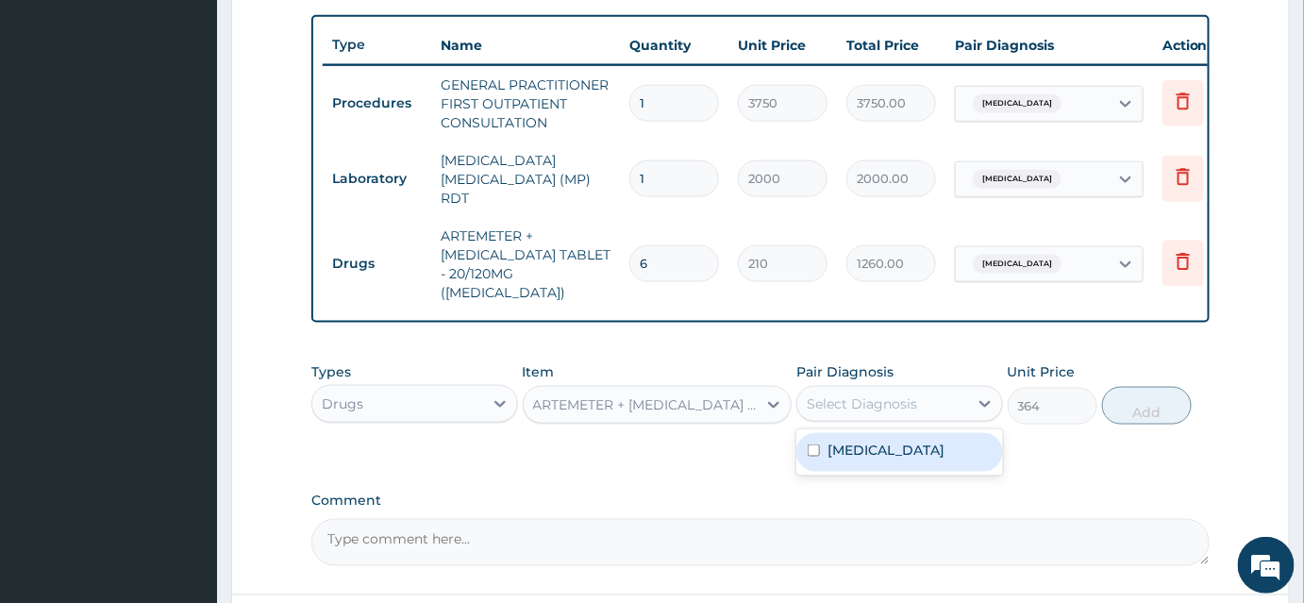
click at [828, 394] on div "Select Diagnosis" at bounding box center [862, 403] width 110 height 19
click at [827, 441] on label "Malaria" at bounding box center [885, 450] width 117 height 19
checkbox input "true"
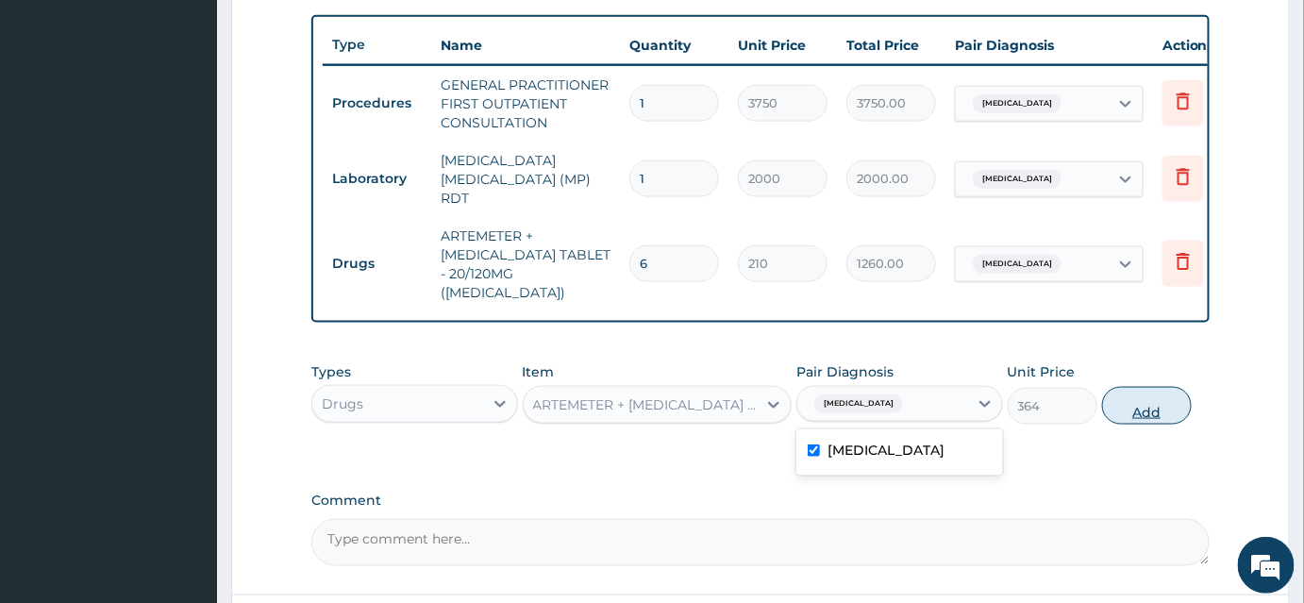
click at [1142, 387] on button "Add" at bounding box center [1147, 406] width 90 height 38
type input "0"
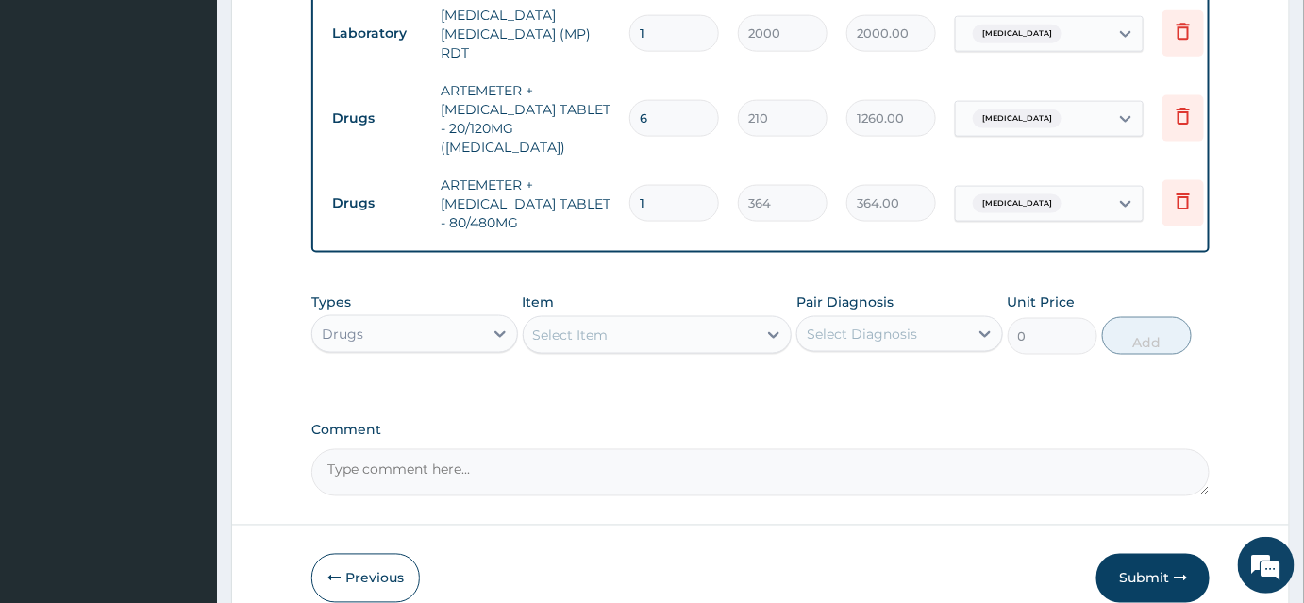
scroll to position [858, 0]
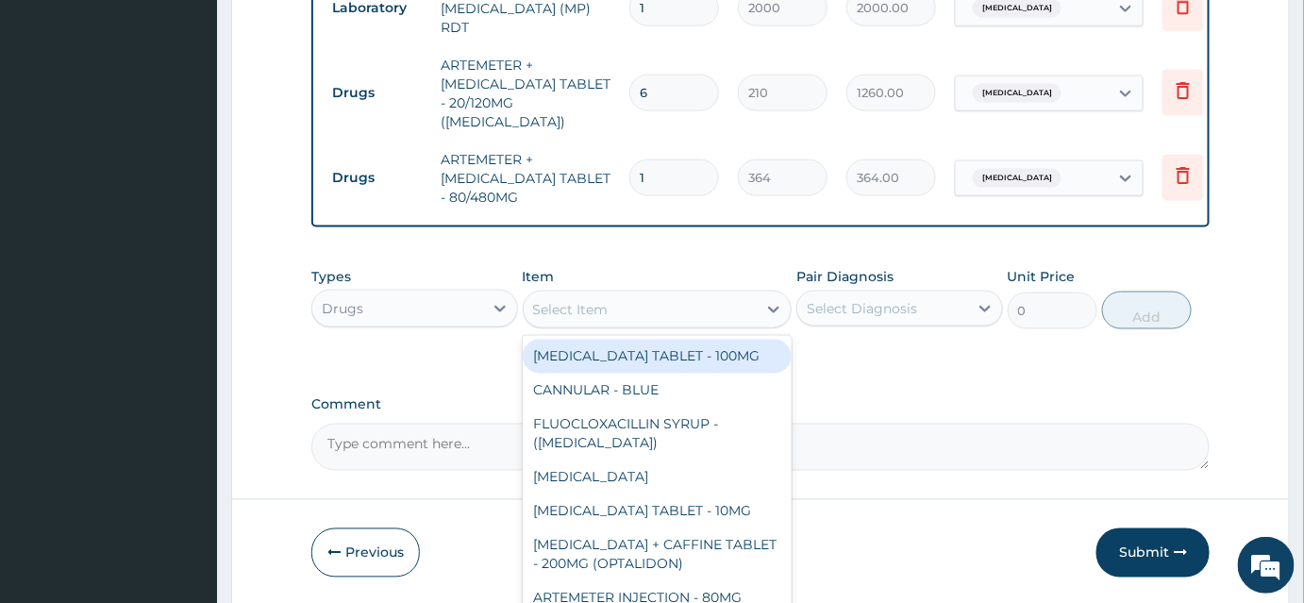
click at [605, 300] on div "Select Item" at bounding box center [570, 309] width 75 height 19
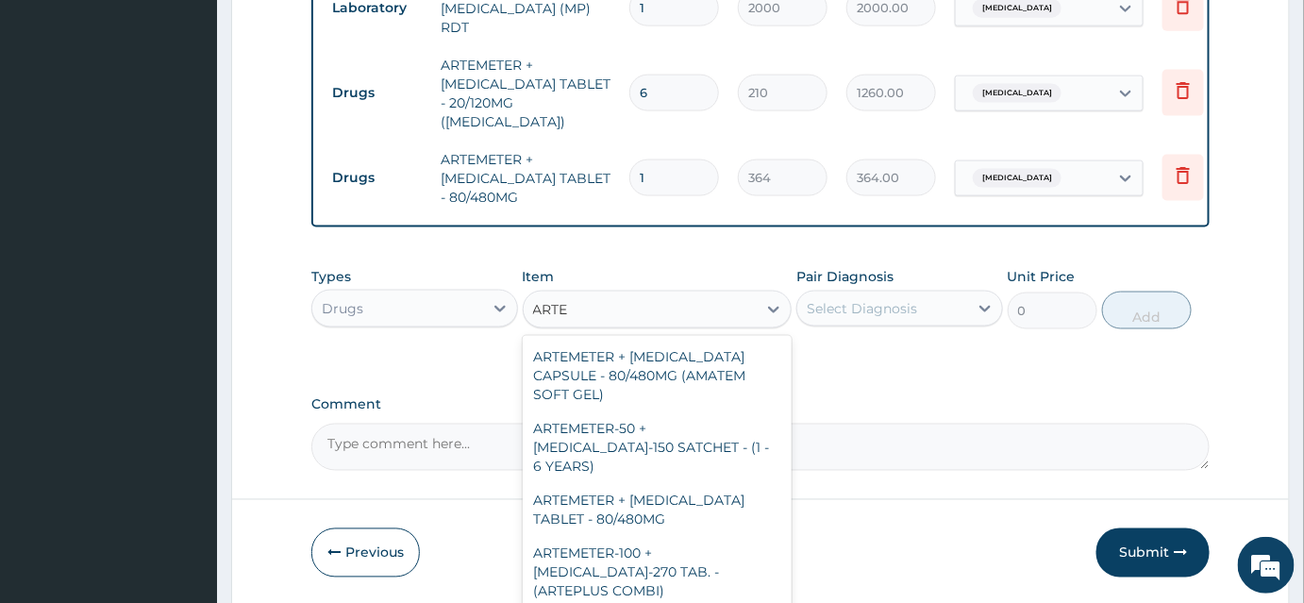
scroll to position [13, 0]
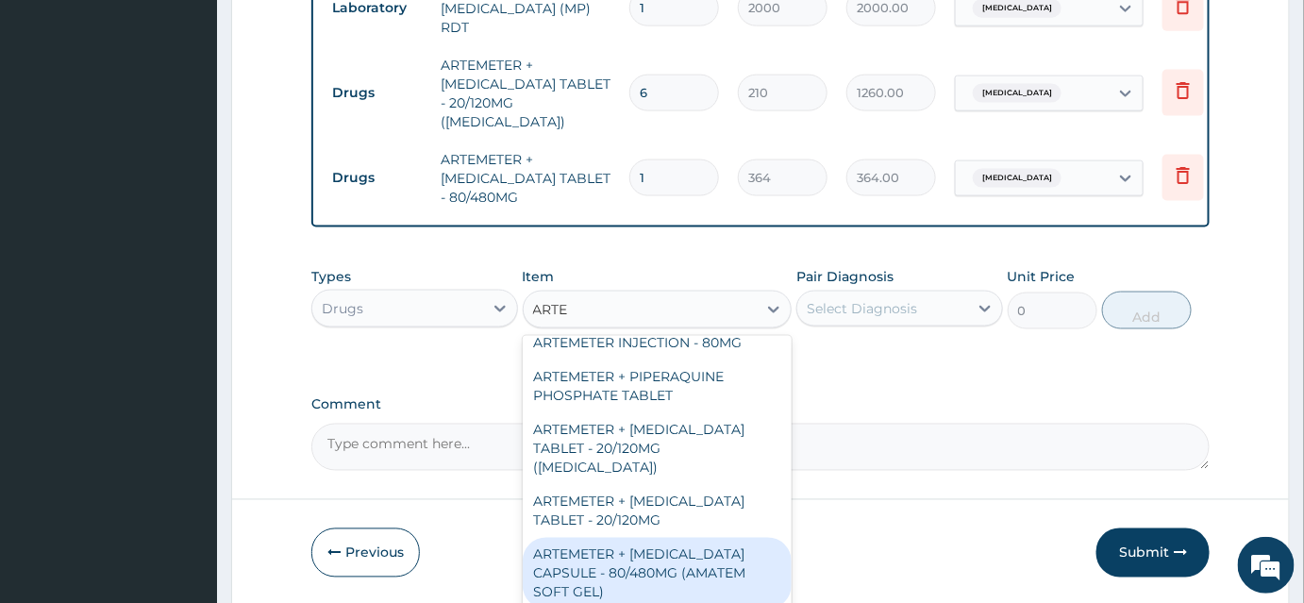
type input "ART"
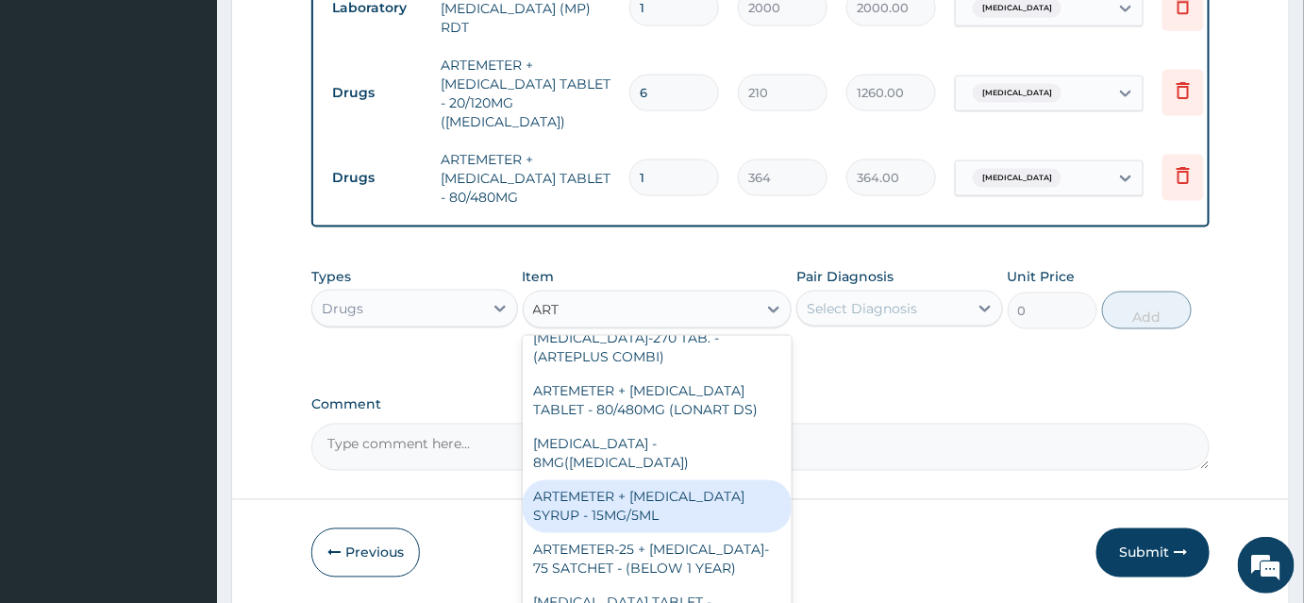
scroll to position [570, 0]
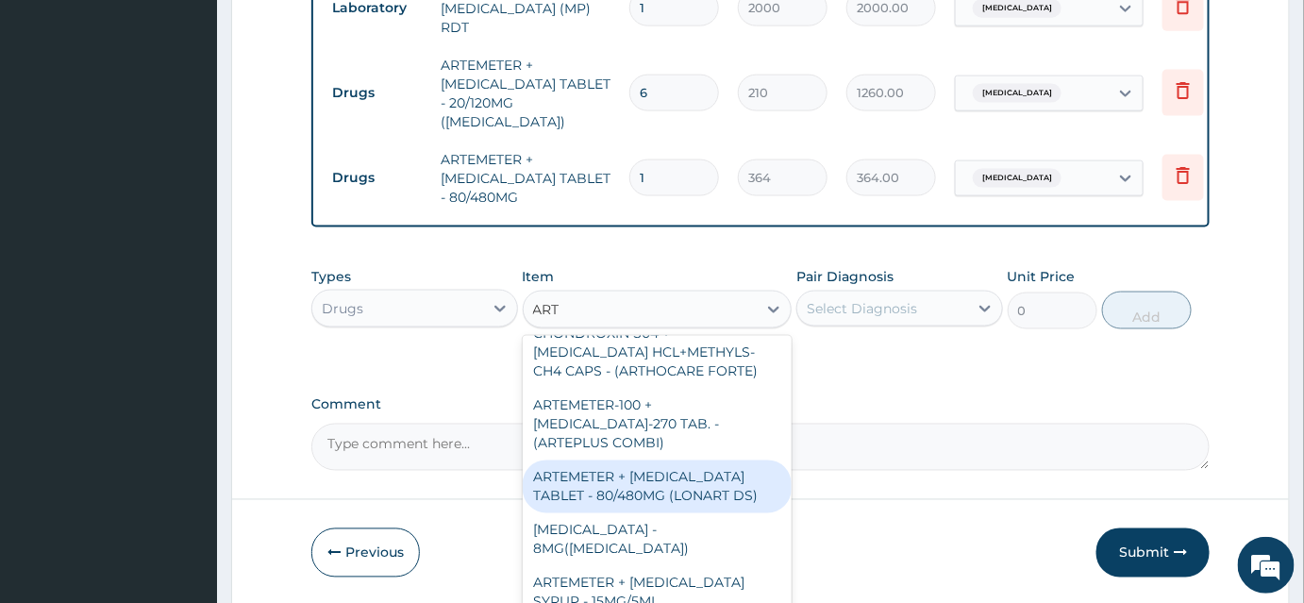
click at [611, 460] on div "ARTEMETER + LUMEFANTRINE TABLET - 80/480MG (LONART DS)" at bounding box center [658, 486] width 270 height 53
type input "588"
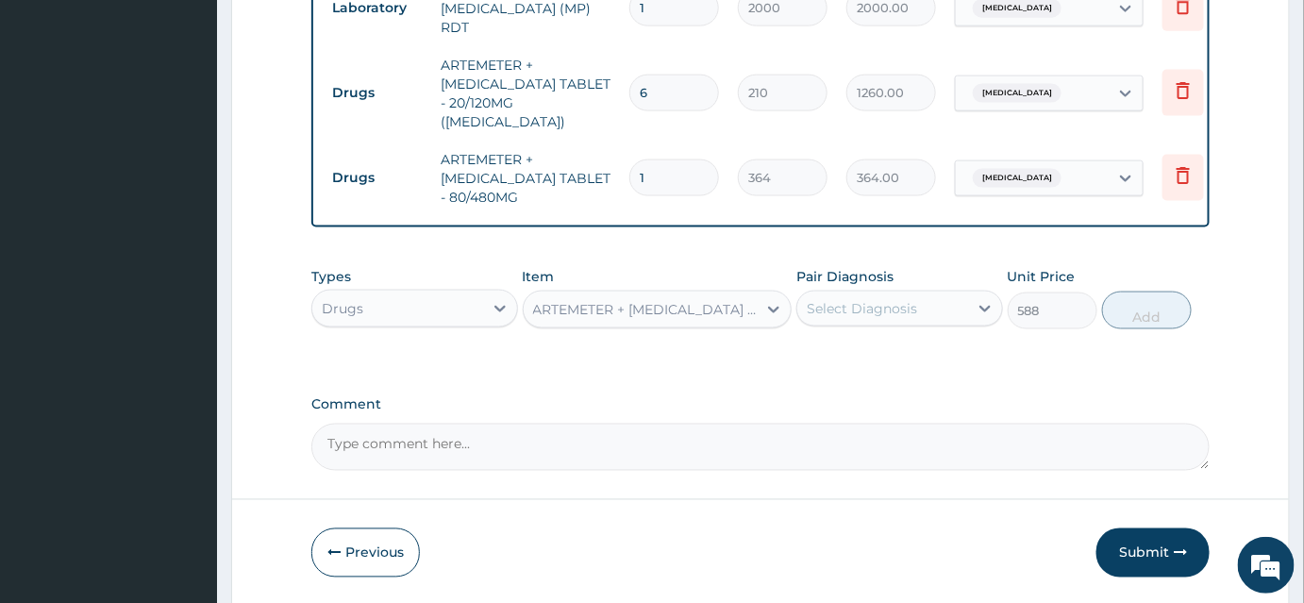
click at [873, 299] on div "Select Diagnosis" at bounding box center [862, 308] width 110 height 19
click at [860, 345] on label "Malaria" at bounding box center [885, 354] width 117 height 19
checkbox input "true"
click at [1150, 291] on button "Add" at bounding box center [1147, 310] width 90 height 38
type input "0"
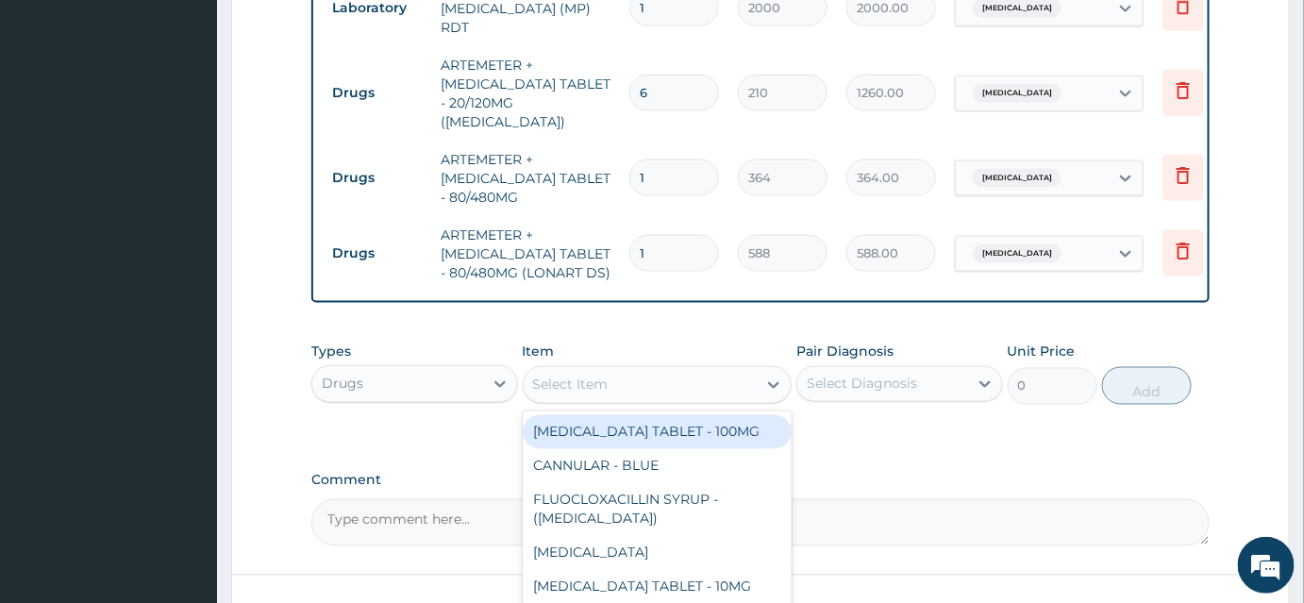
click at [544, 375] on div "Select Item" at bounding box center [570, 384] width 75 height 19
type input "ART"
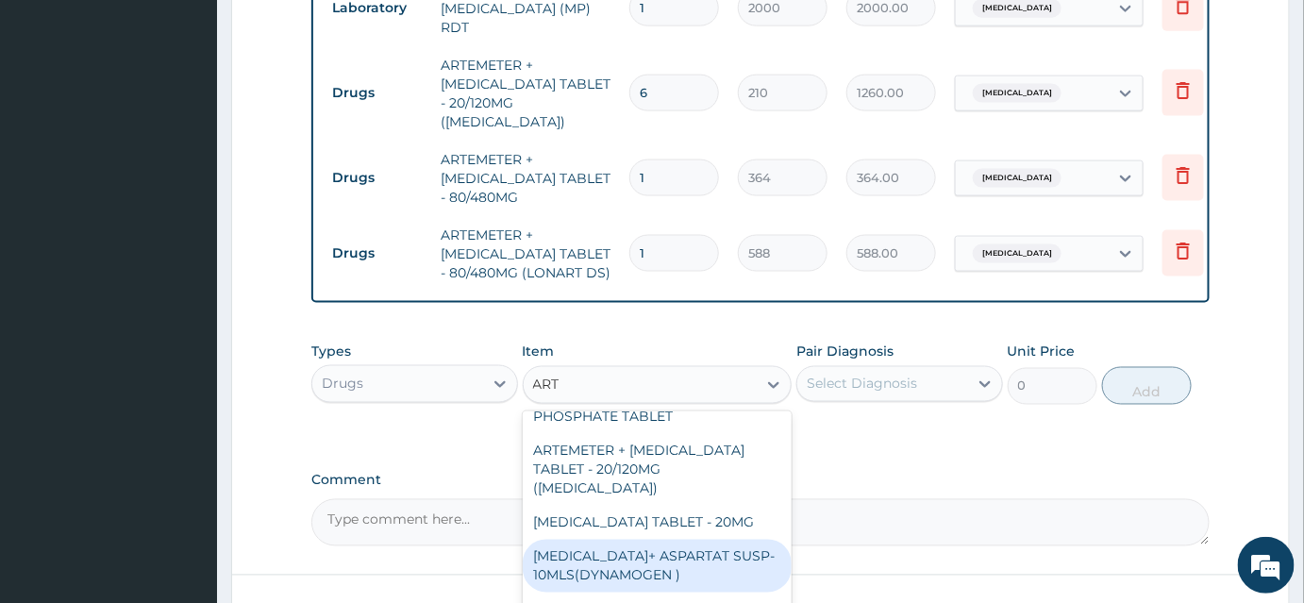
scroll to position [171, 0]
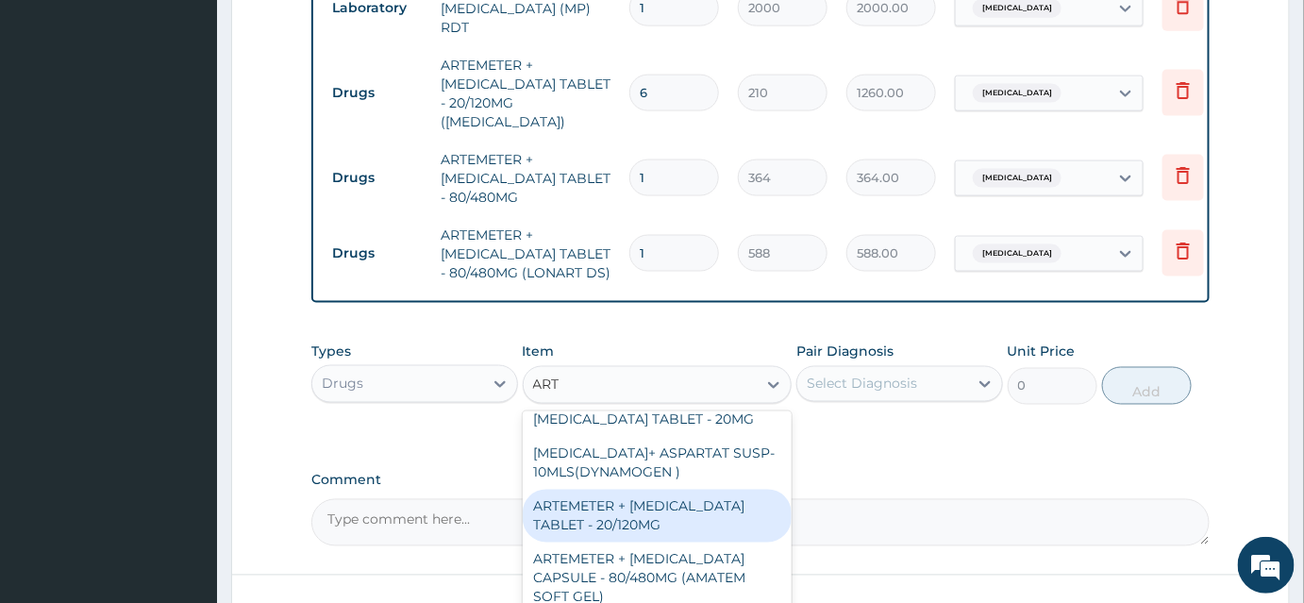
click at [638, 490] on div "ARTEMETER + LUMEFANTRINE TABLET - 20/120MG" at bounding box center [658, 516] width 270 height 53
type input "196"
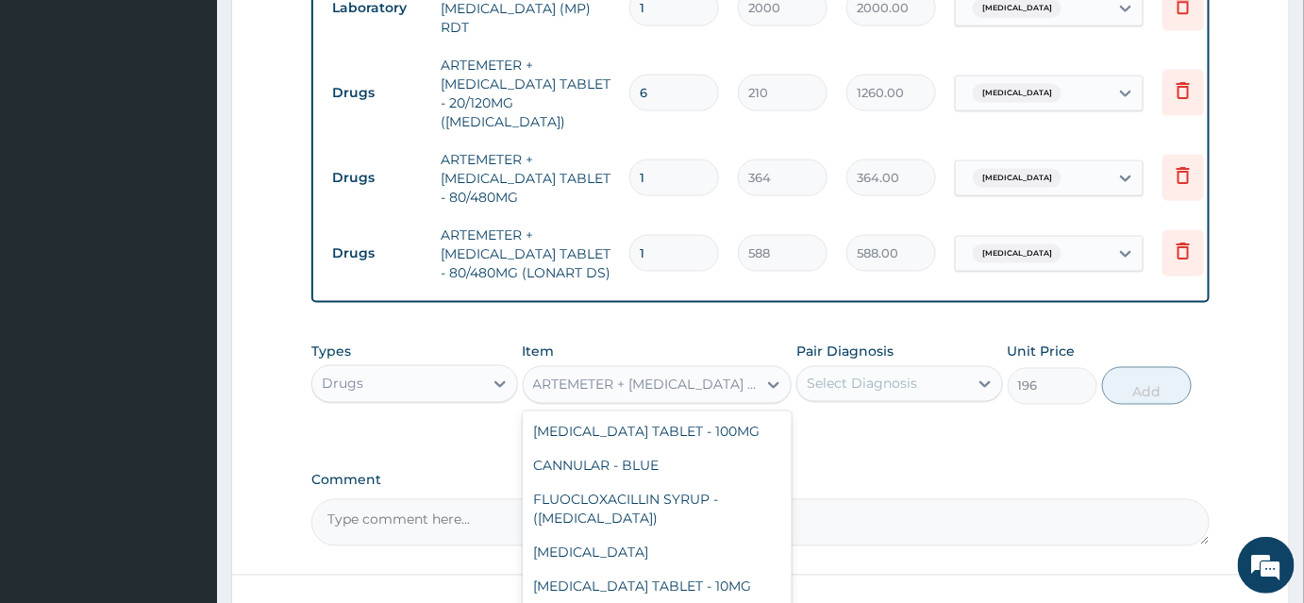
click at [649, 375] on div "ARTEMETER + LUMEFANTRINE TABLET - 20/120MG" at bounding box center [646, 384] width 226 height 19
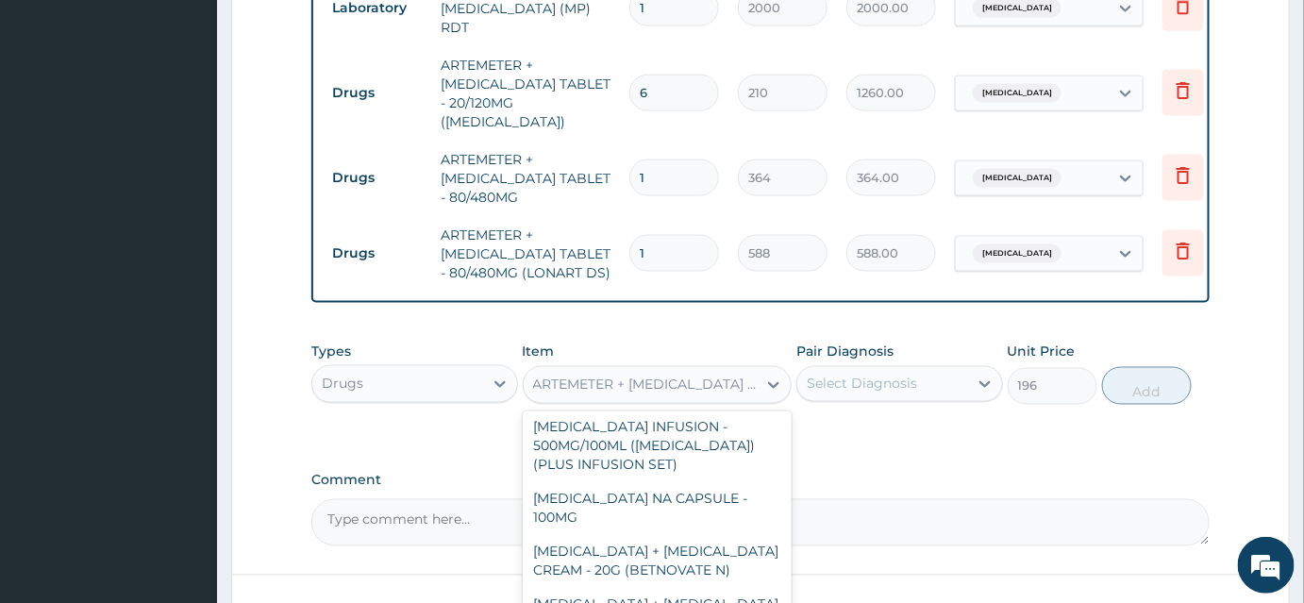
scroll to position [6300, 0]
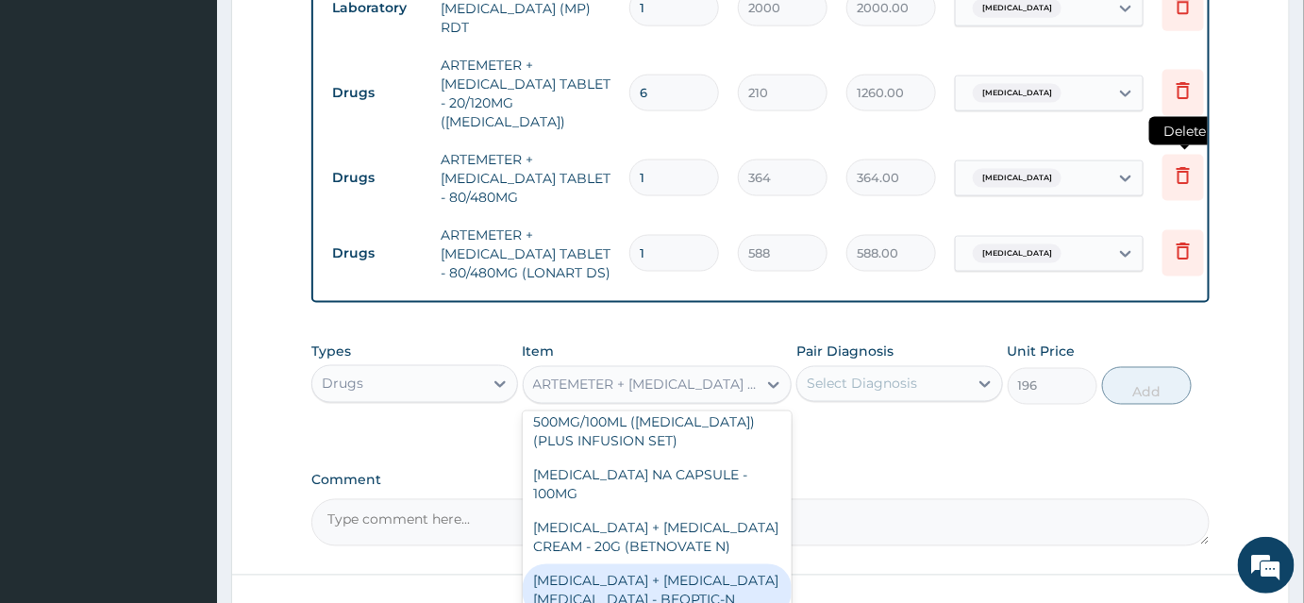
click at [1182, 164] on icon at bounding box center [1183, 175] width 23 height 23
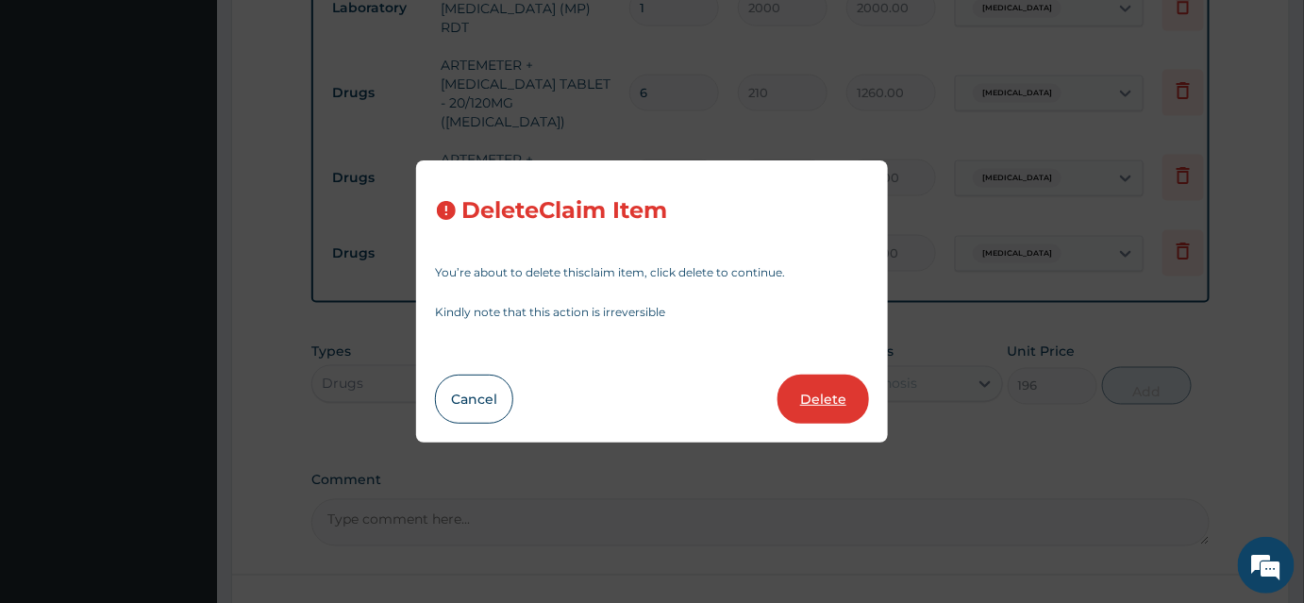
click at [819, 400] on button "Delete" at bounding box center [823, 399] width 92 height 49
type input "588"
type input "588.00"
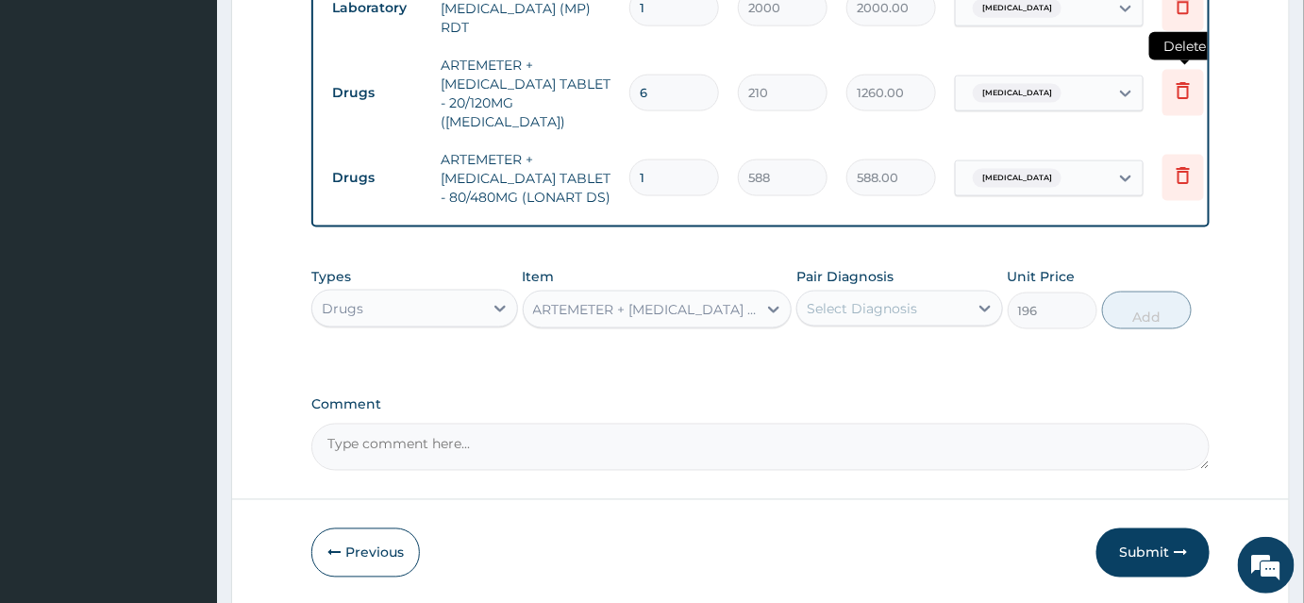
click at [1182, 79] on icon at bounding box center [1183, 90] width 23 height 23
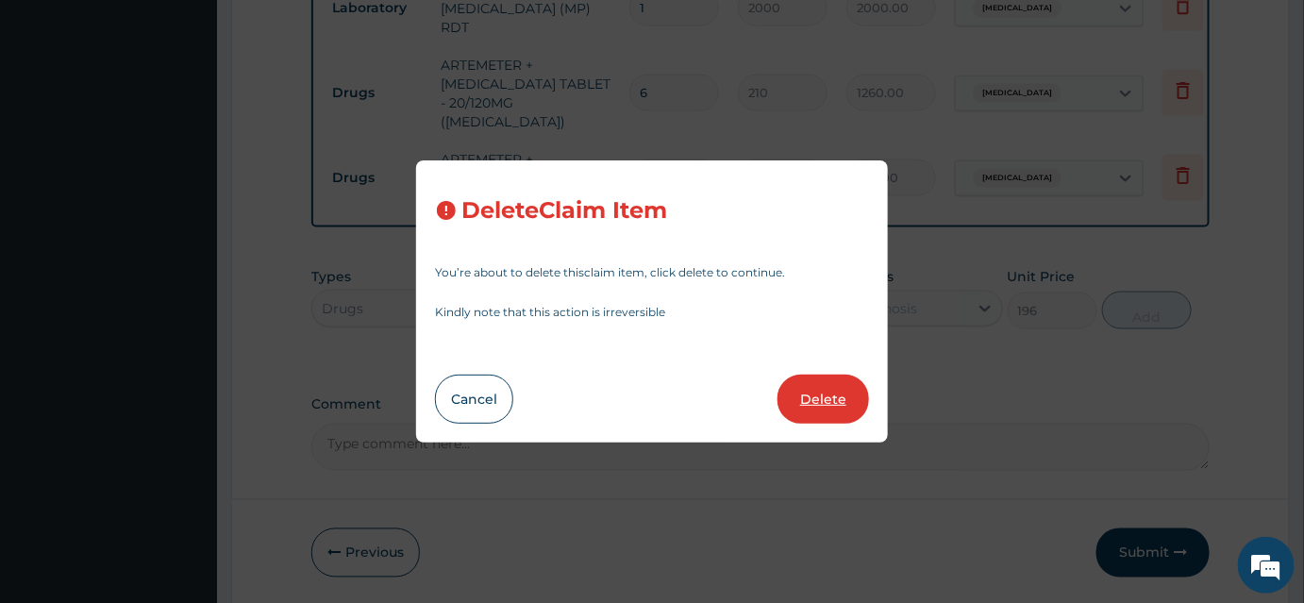
click at [841, 386] on button "Delete" at bounding box center [823, 399] width 92 height 49
type input "1"
type input "588"
type input "588.00"
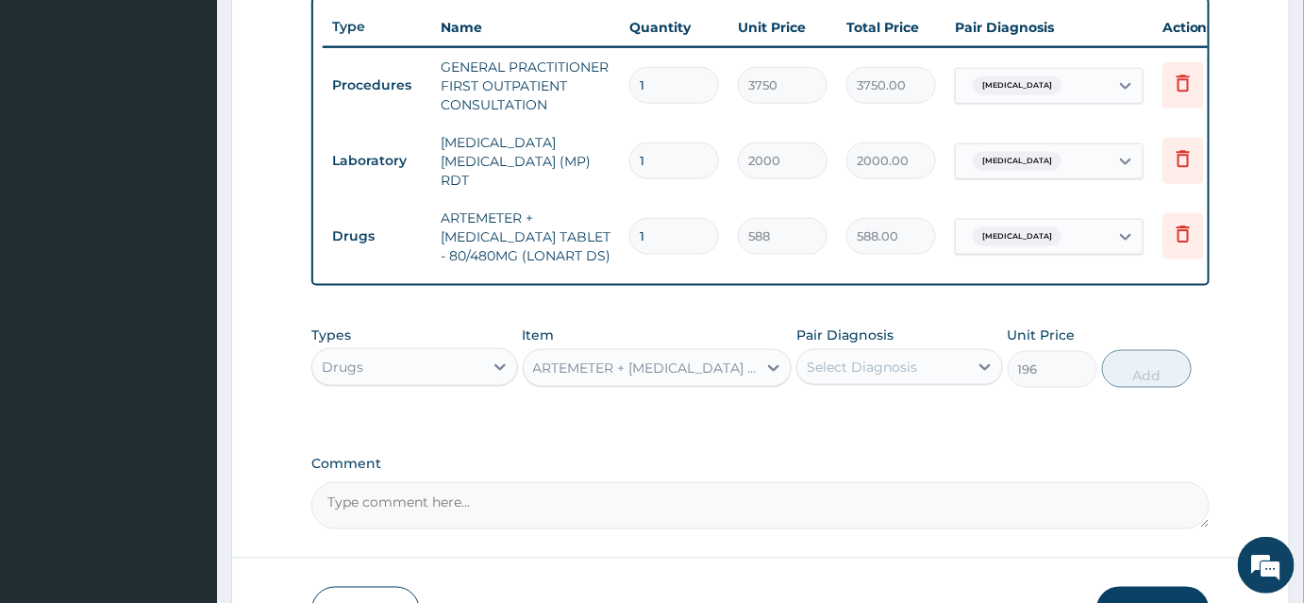
scroll to position [741, 0]
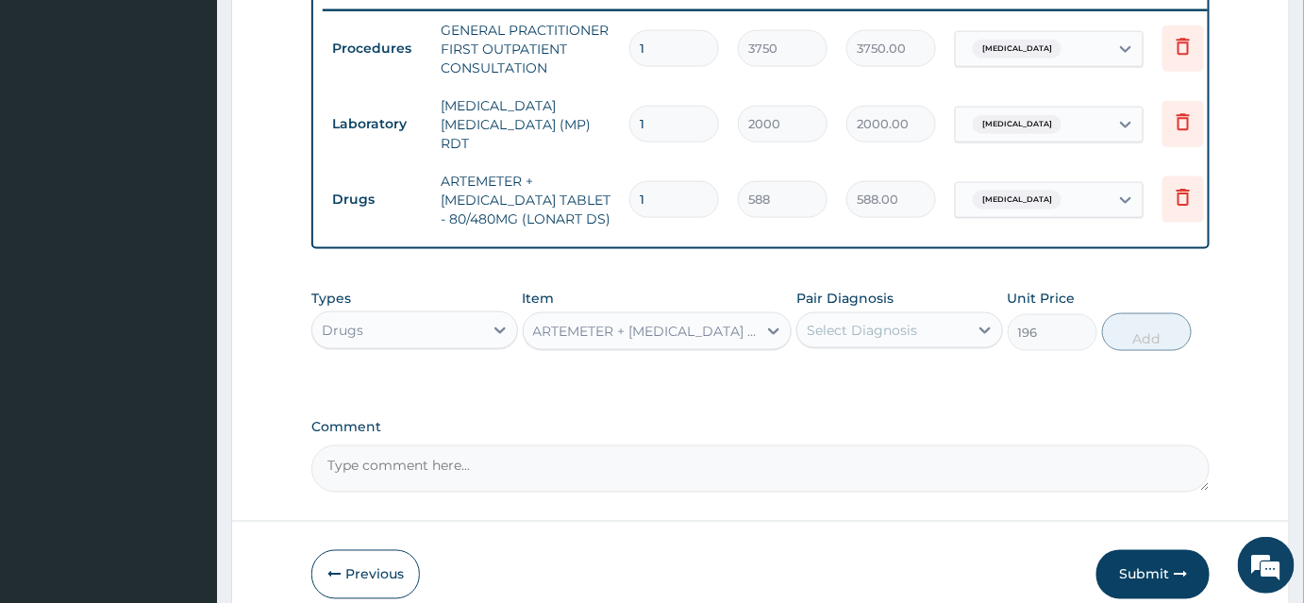
drag, startPoint x: 673, startPoint y: 186, endPoint x: 566, endPoint y: 198, distance: 107.3
click at [566, 198] on tr "Drugs ARTEMETER + LUMEFANTRINE TABLET - 80/480MG (LONART DS) 1 588 588.00 Malar…" at bounding box center [785, 199] width 924 height 75
type input "6"
type input "3528.00"
type input "6"
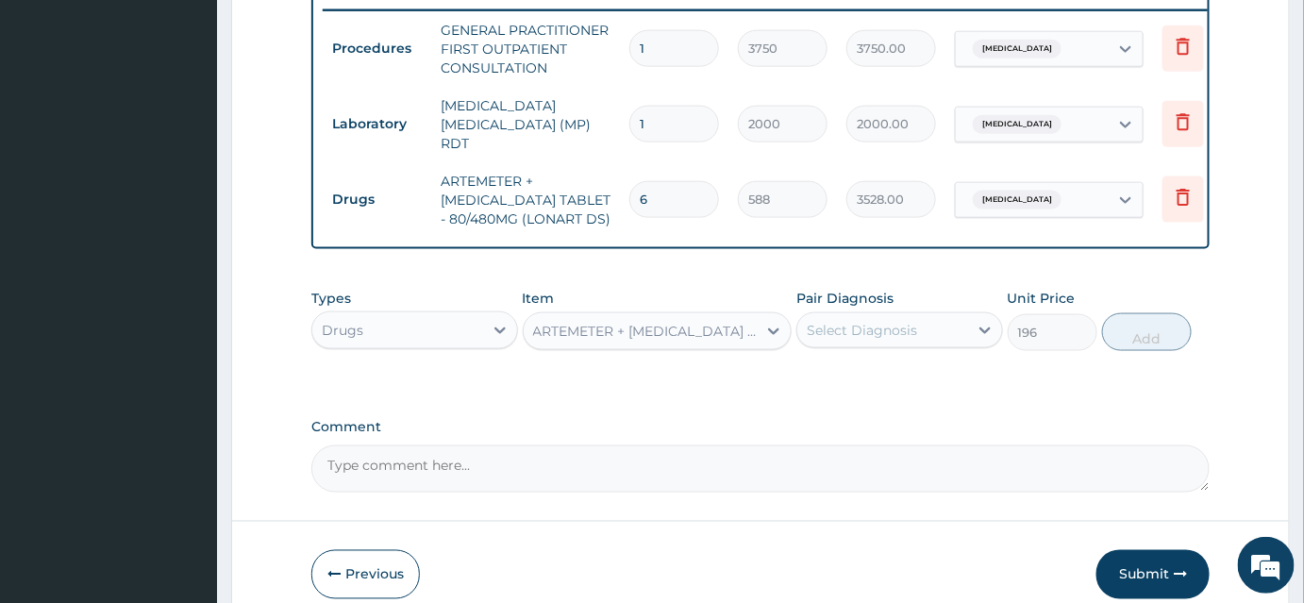
click at [830, 220] on tr "Drugs ARTEMETER + LUMEFANTRINE TABLET - 80/480MG (LONART DS) 6 588 3528.00 Mala…" at bounding box center [785, 199] width 924 height 75
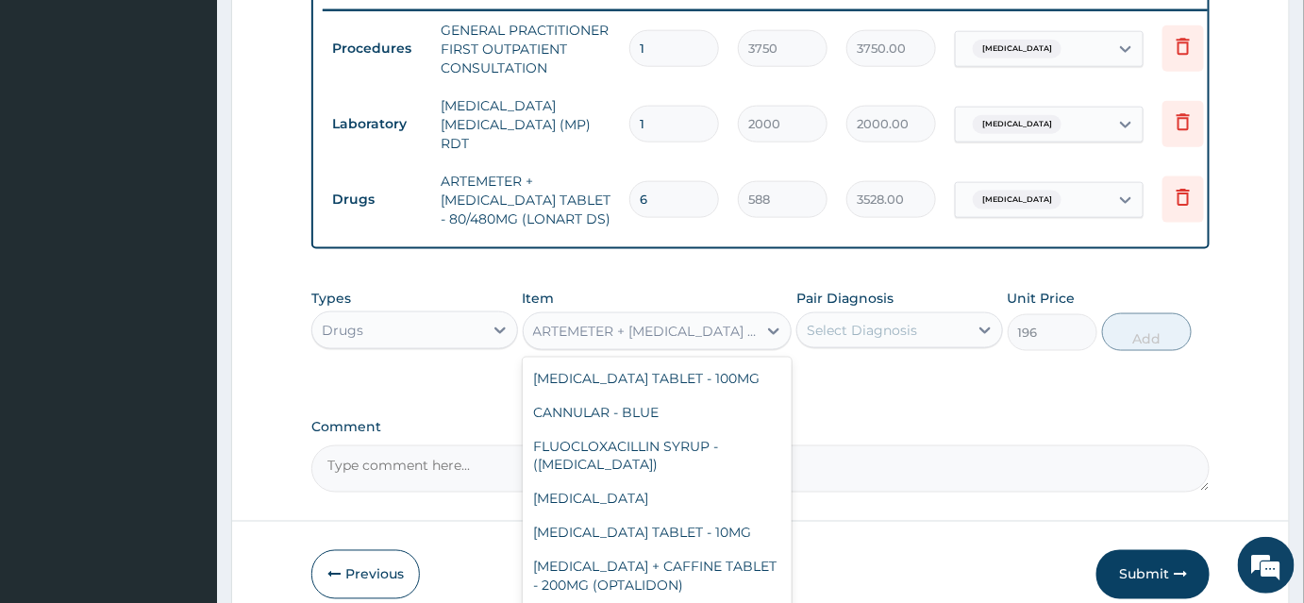
click at [565, 338] on div "ARTEMETER + LUMEFANTRINE TABLET - 20/120MG" at bounding box center [646, 331] width 226 height 19
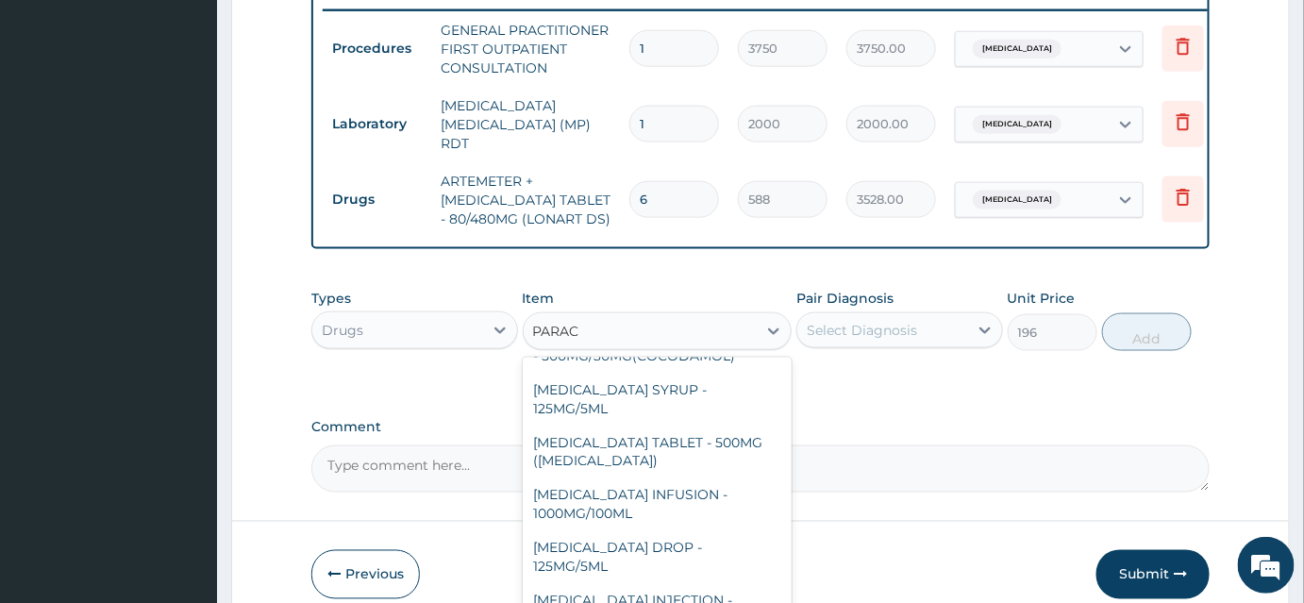
scroll to position [181, 0]
type input "PARACE"
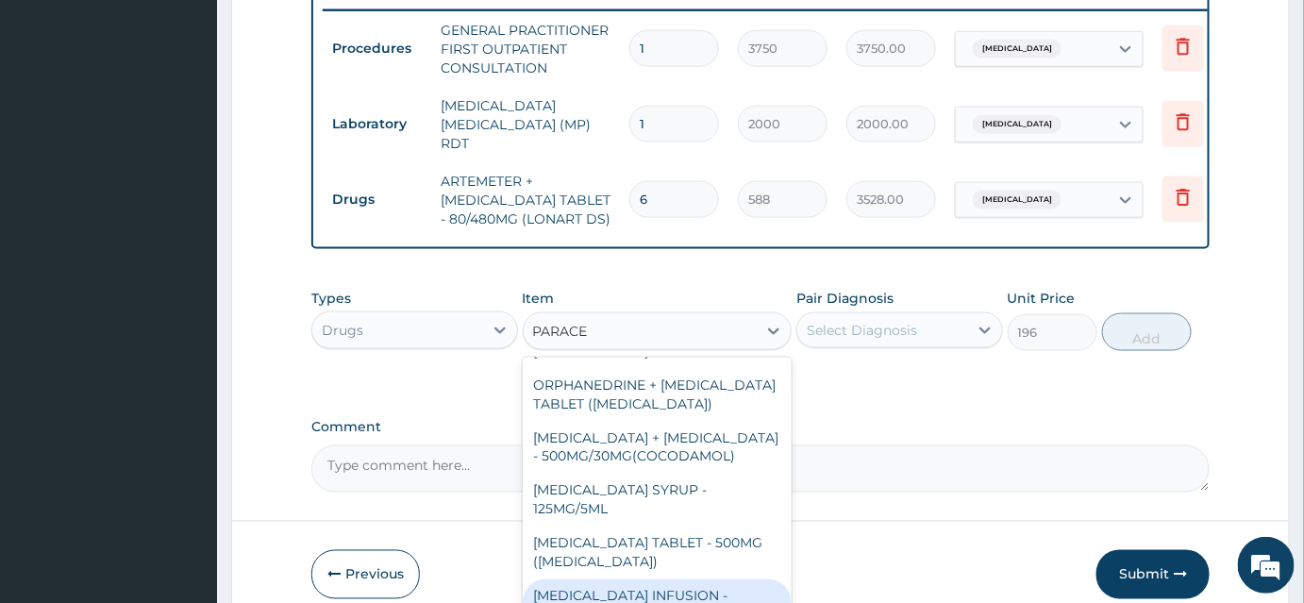
scroll to position [9, 0]
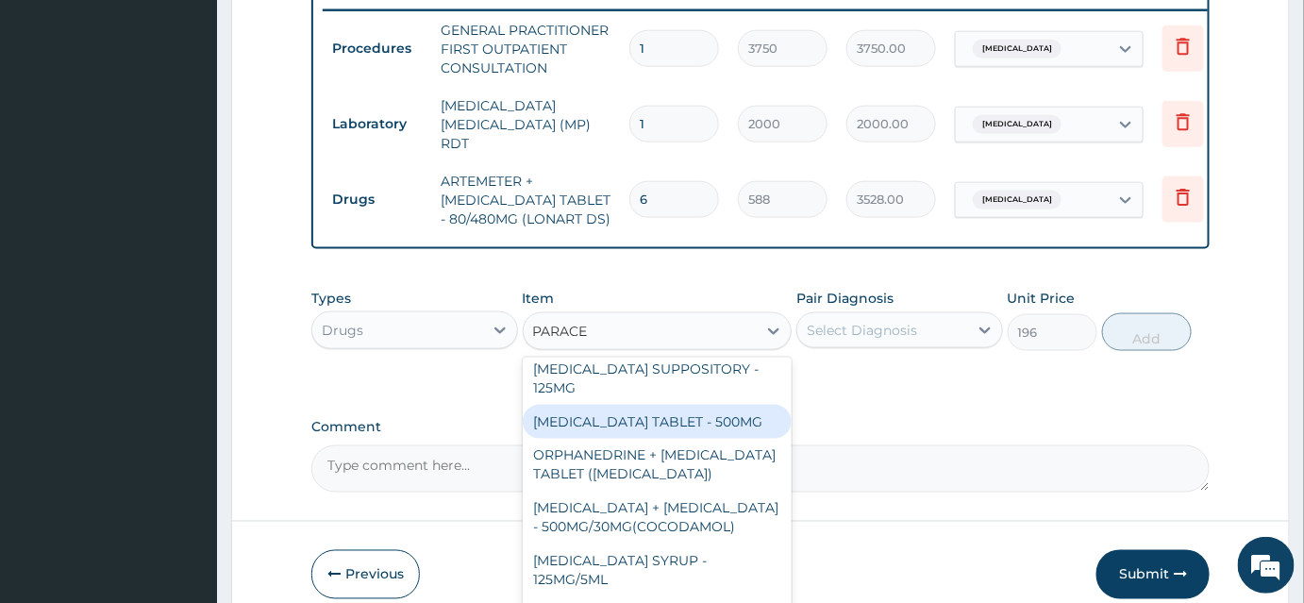
click at [664, 419] on div "PARACETAMOL TABLET - 500MG" at bounding box center [658, 422] width 270 height 34
type input "33.599999999999994"
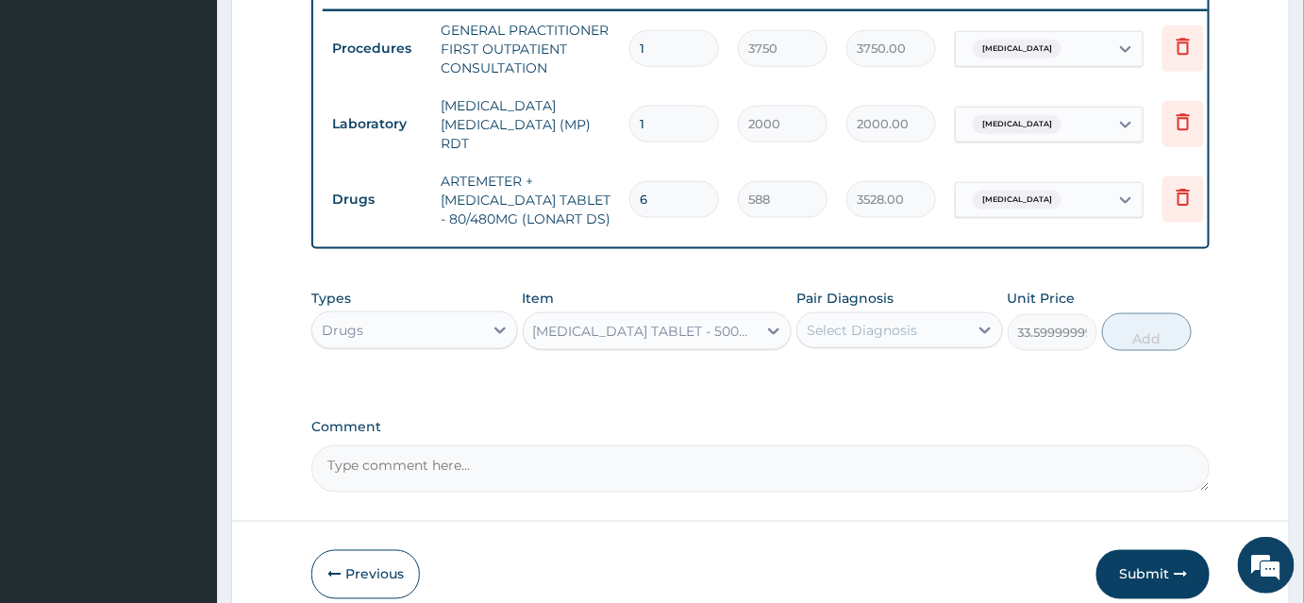
click at [888, 328] on div "Select Diagnosis" at bounding box center [862, 330] width 110 height 19
click at [881, 377] on div "Malaria" at bounding box center [899, 378] width 207 height 39
checkbox input "true"
click at [1141, 320] on button "Add" at bounding box center [1147, 332] width 90 height 38
type input "0"
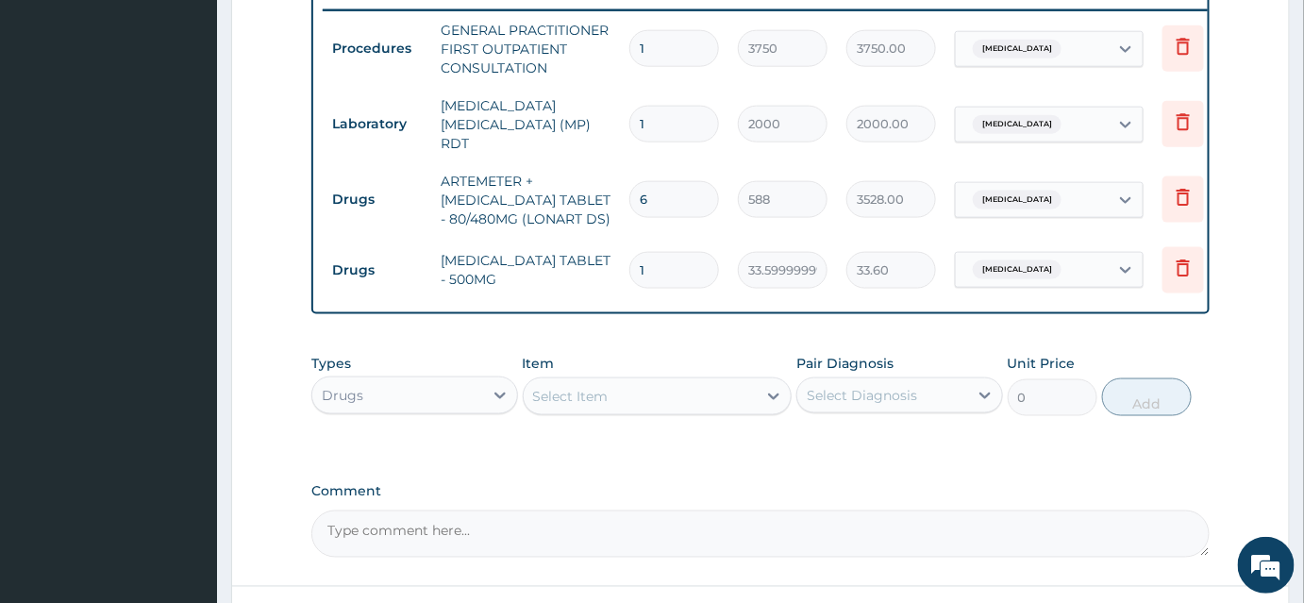
drag, startPoint x: 702, startPoint y: 254, endPoint x: 625, endPoint y: 268, distance: 77.7
click at [625, 268] on td "1" at bounding box center [674, 270] width 108 height 56
type input "18"
type input "604.80"
type input "18"
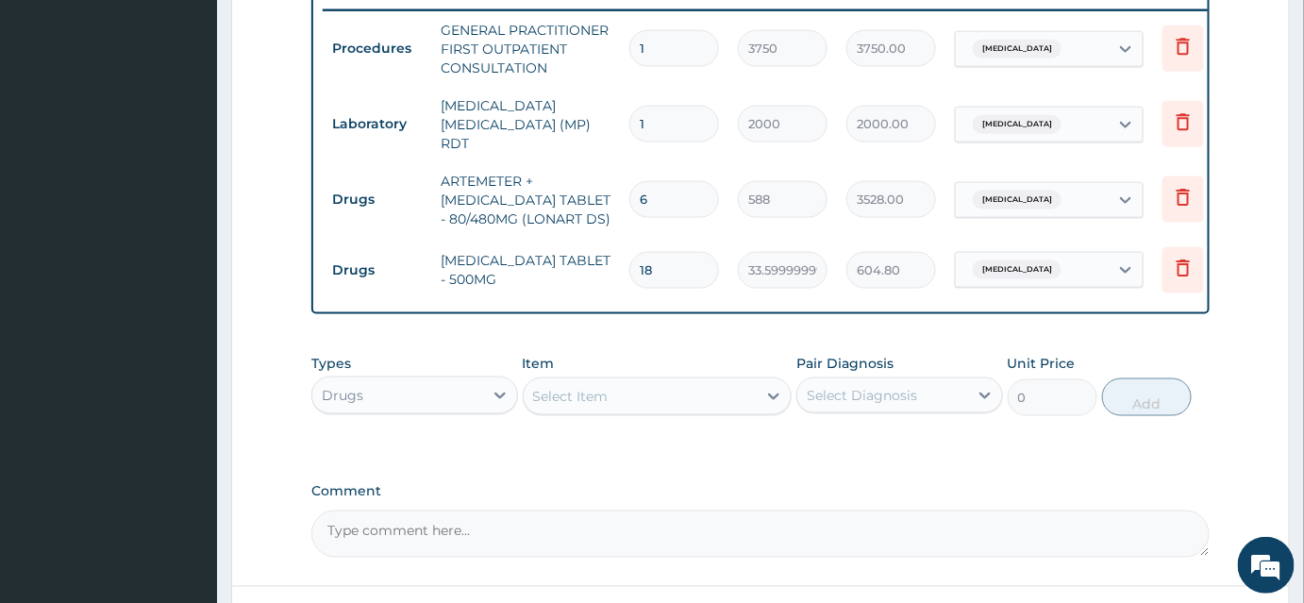
click at [975, 490] on label "Comment" at bounding box center [760, 492] width 898 height 16
click at [975, 510] on textarea "Comment" at bounding box center [760, 533] width 898 height 47
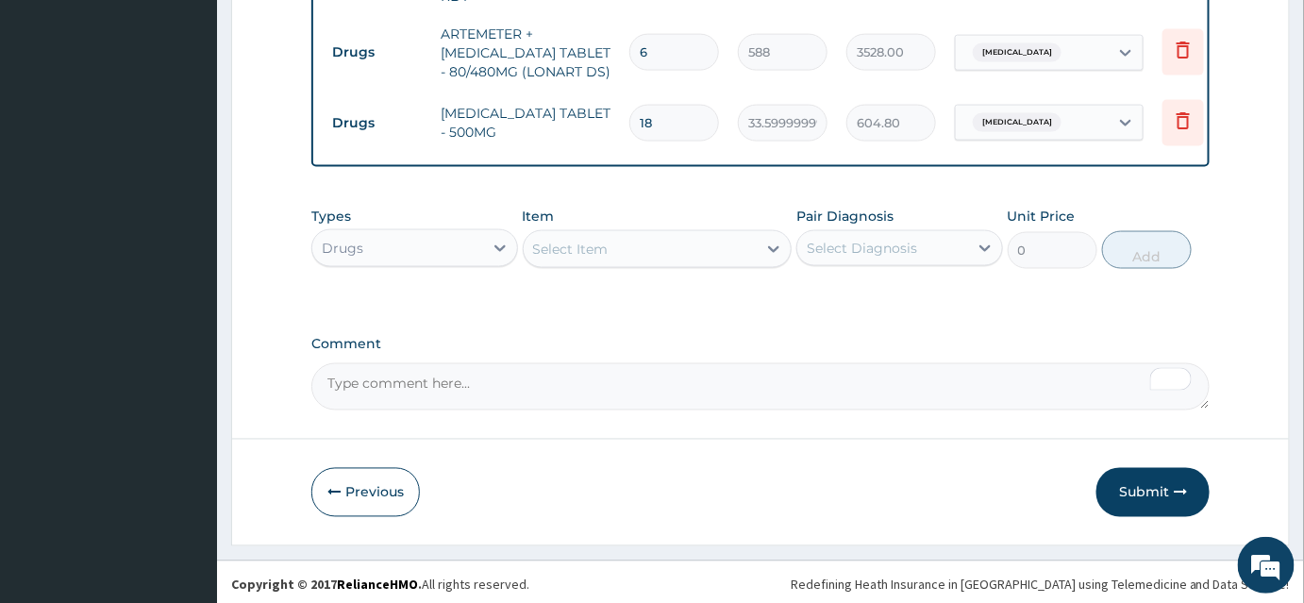
scroll to position [892, 0]
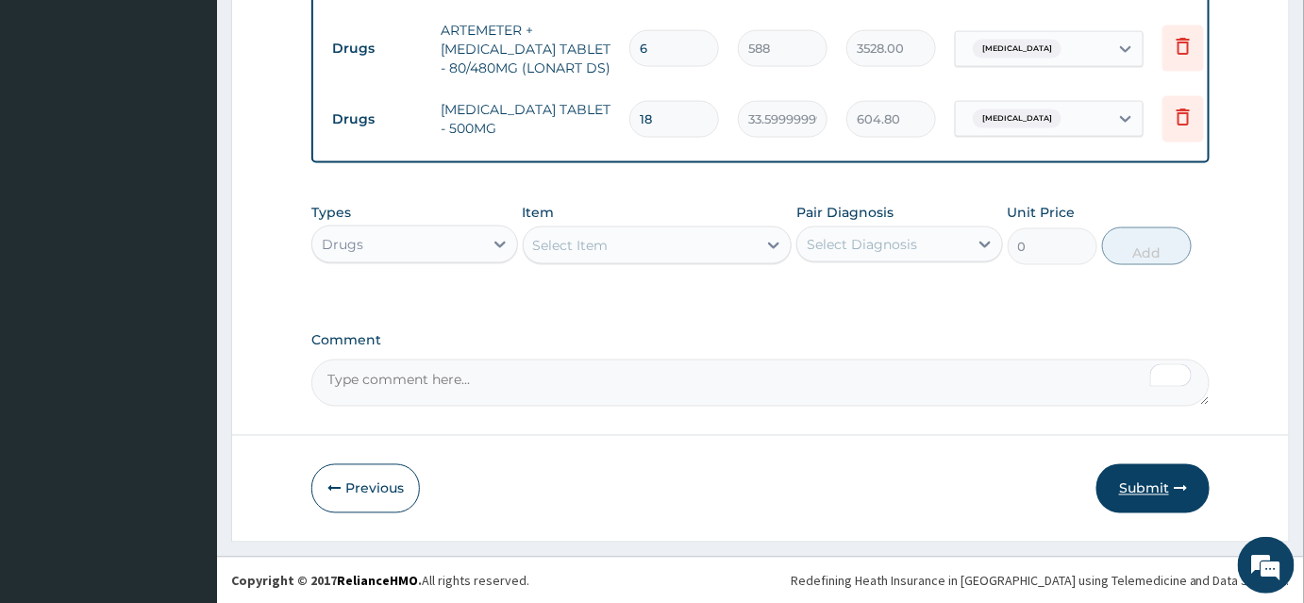
click at [1148, 496] on button "Submit" at bounding box center [1152, 488] width 113 height 49
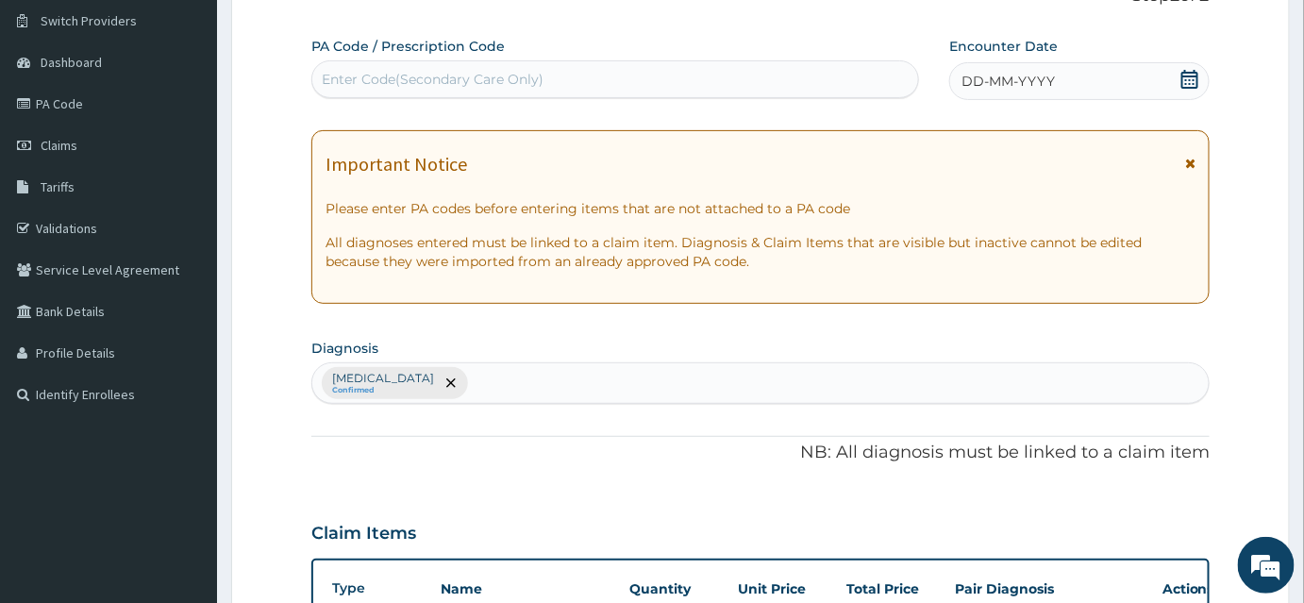
scroll to position [35, 0]
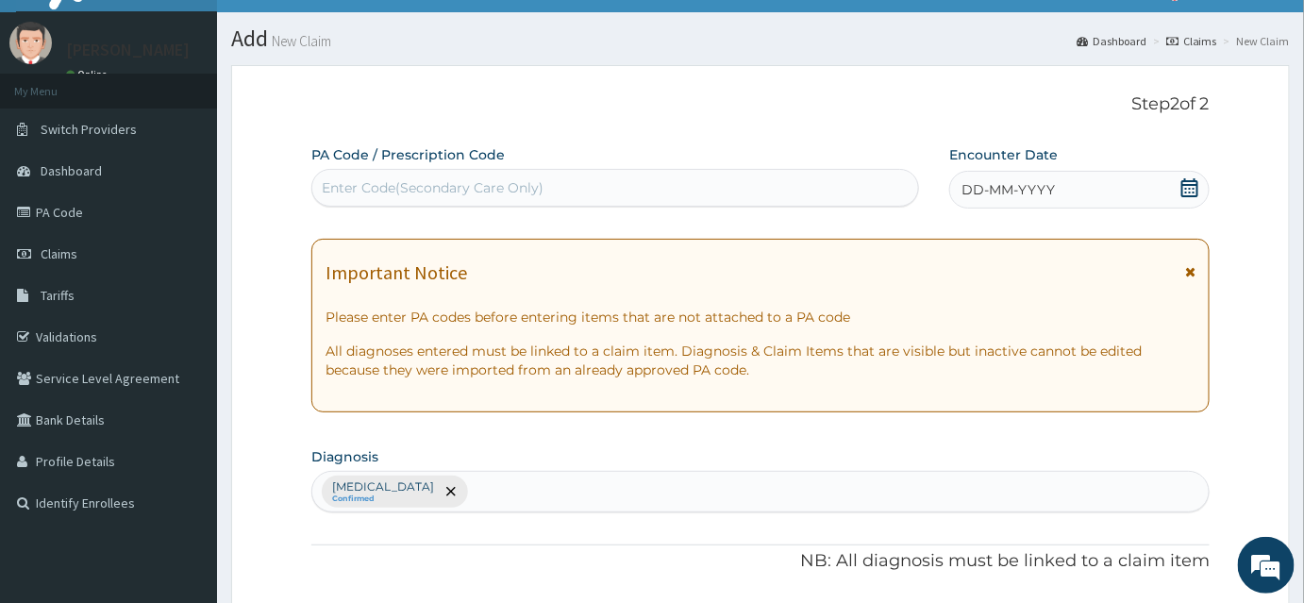
click at [1108, 191] on div "DD-MM-YYYY" at bounding box center [1079, 190] width 260 height 38
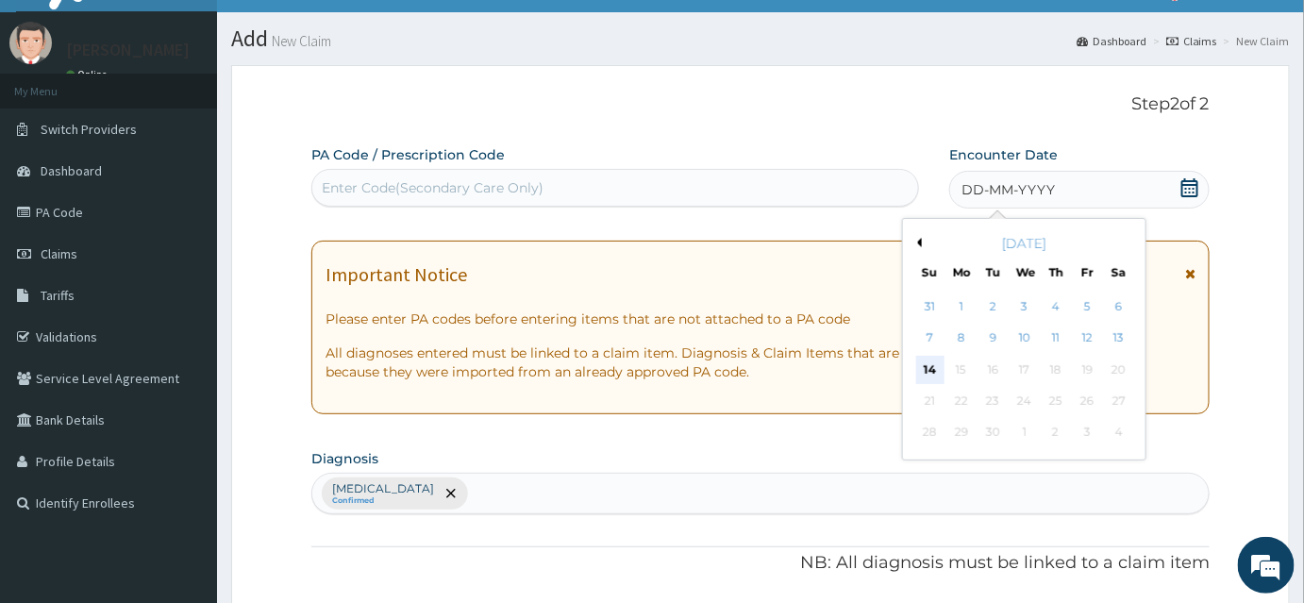
click at [924, 370] on div "14" at bounding box center [930, 370] width 28 height 28
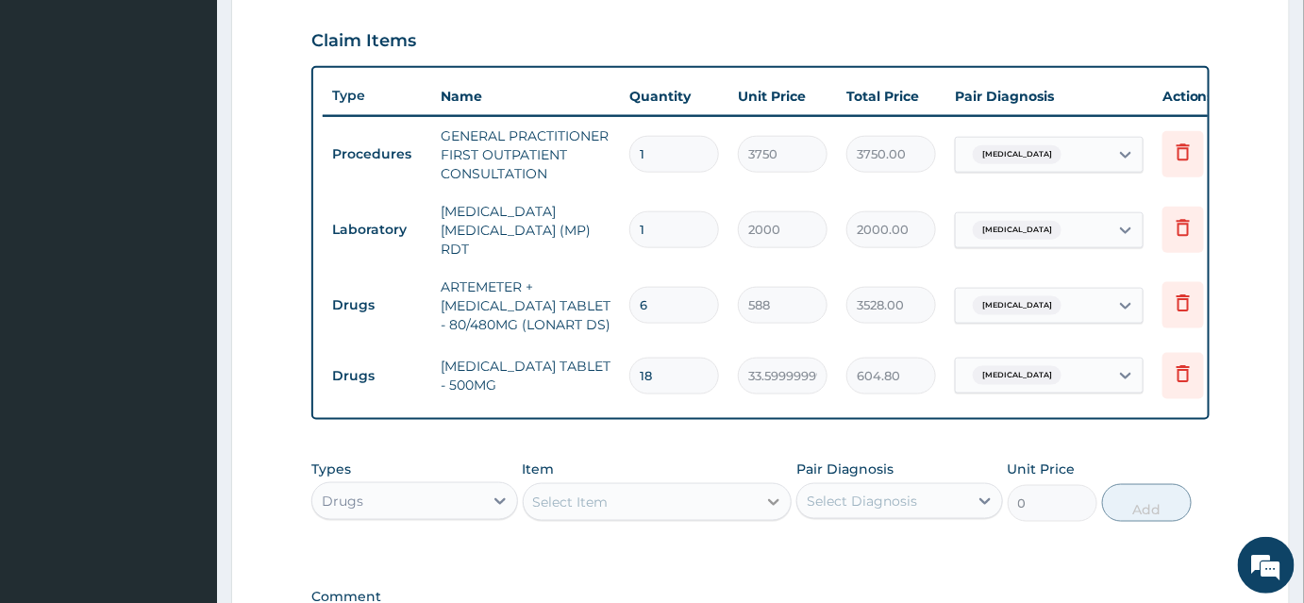
scroll to position [550, 0]
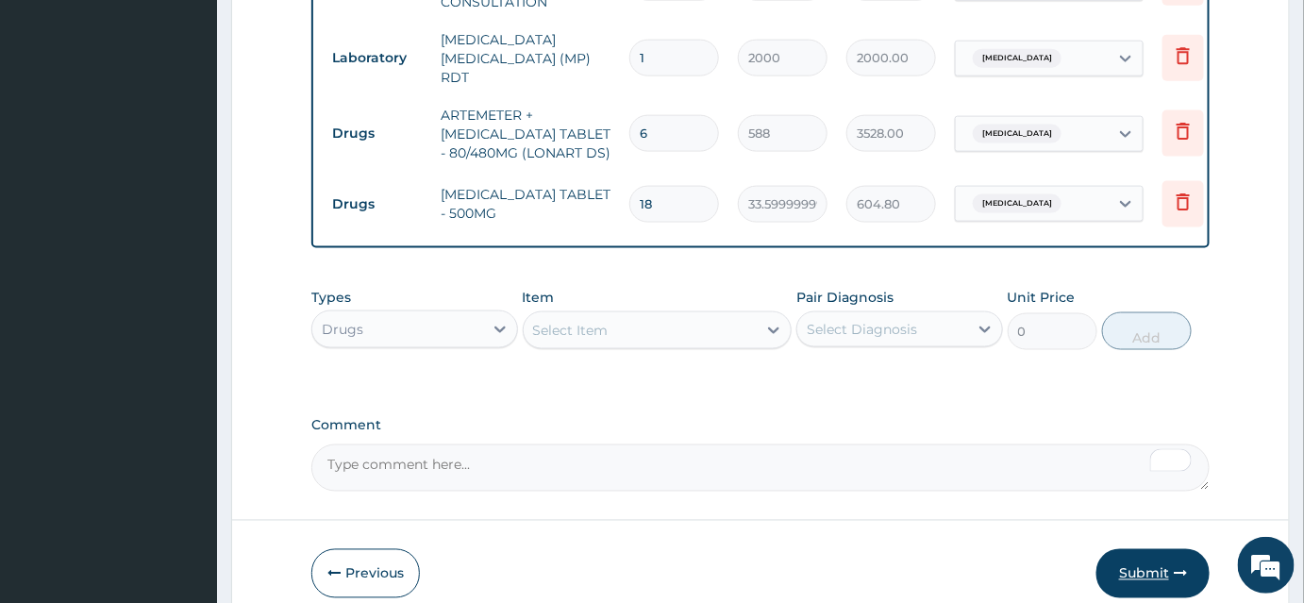
click at [1134, 582] on button "Submit" at bounding box center [1152, 573] width 113 height 49
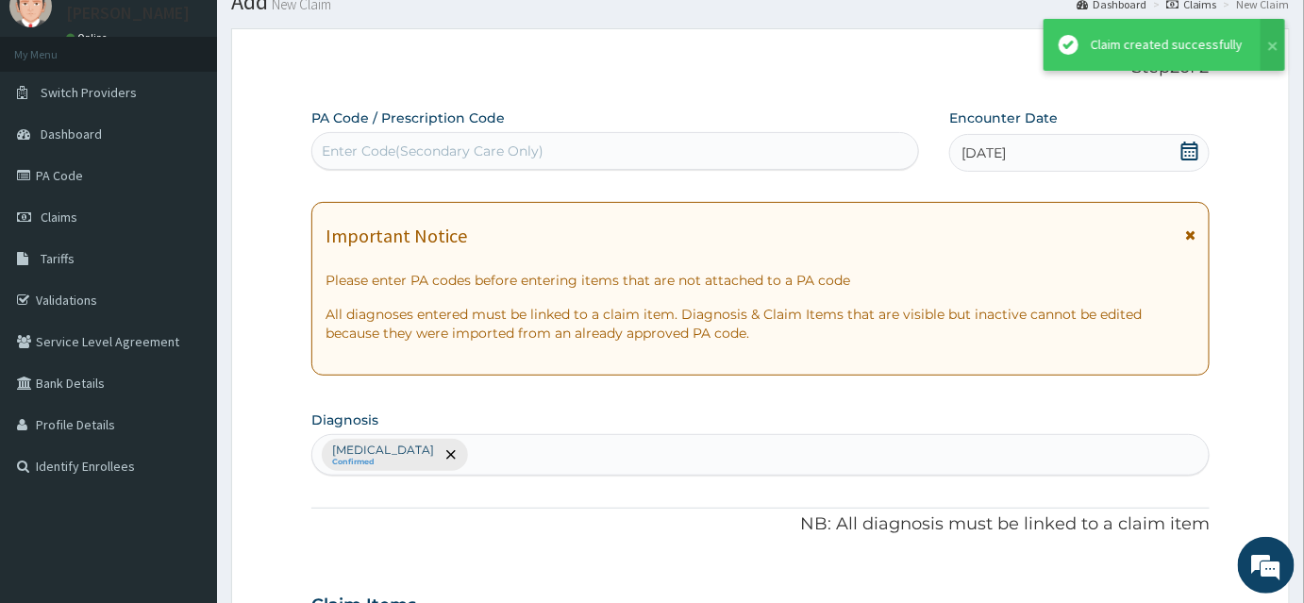
scroll to position [808, 0]
